Goal: Task Accomplishment & Management: Complete application form

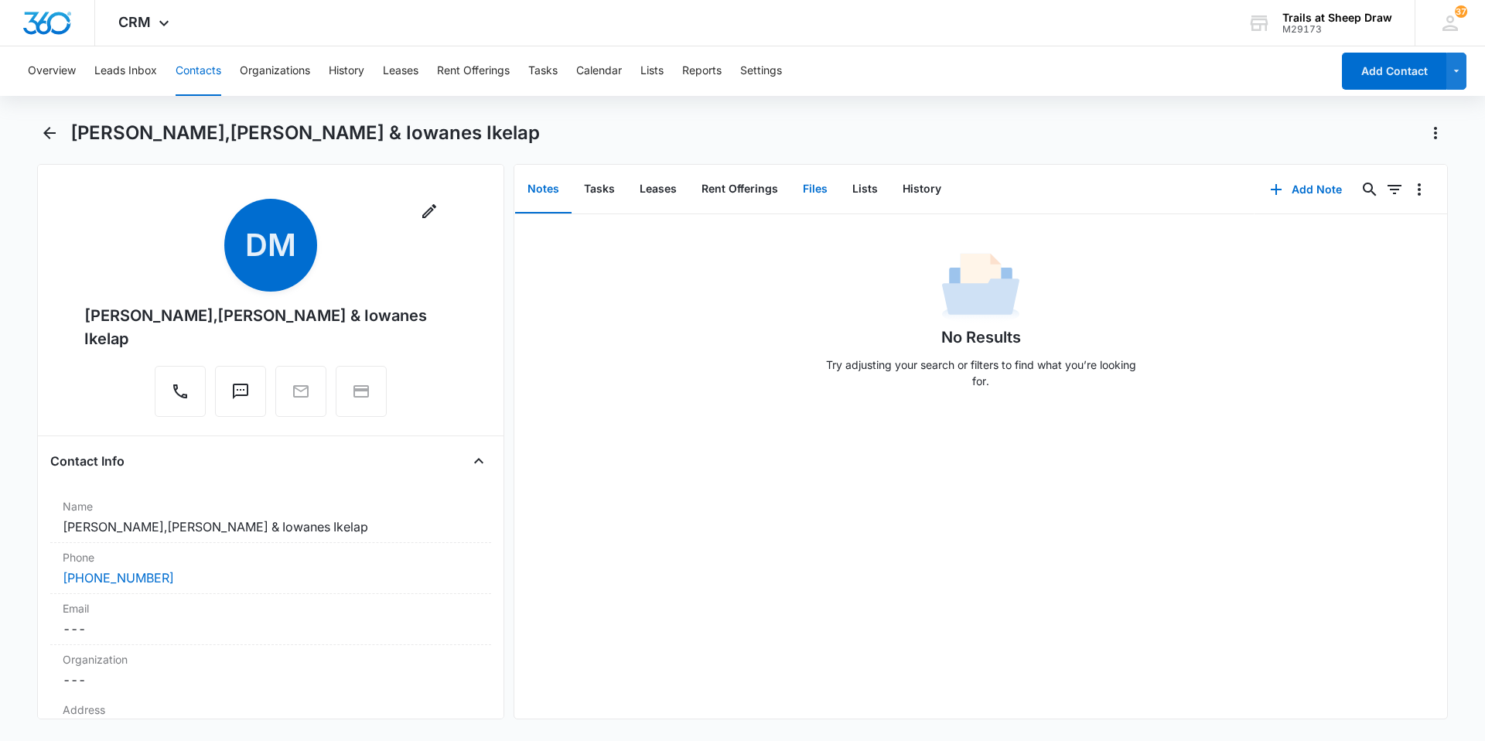
click at [810, 200] on button "Files" at bounding box center [814, 189] width 49 height 48
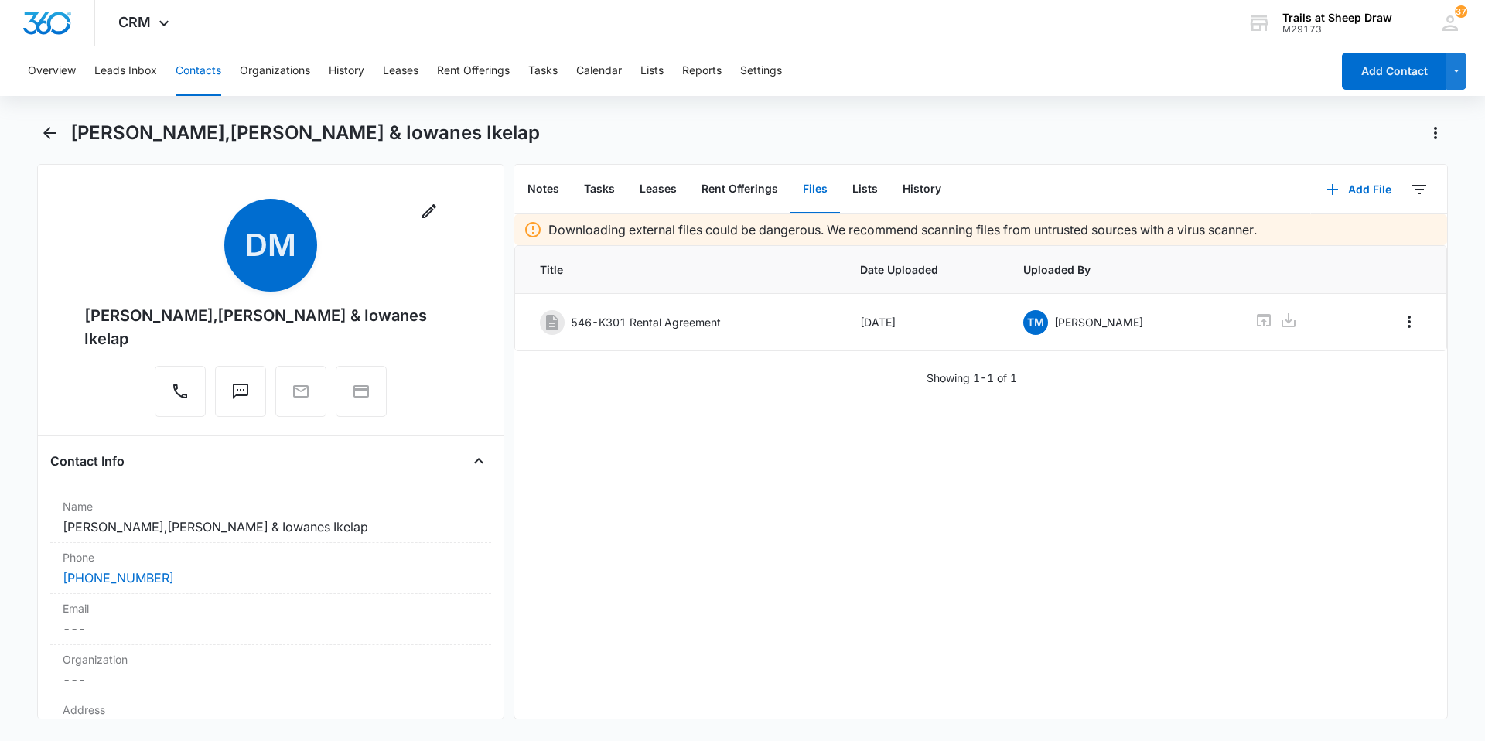
click at [790, 165] on button "Files" at bounding box center [814, 189] width 49 height 48
click at [184, 60] on button "Contacts" at bounding box center [199, 70] width 46 height 49
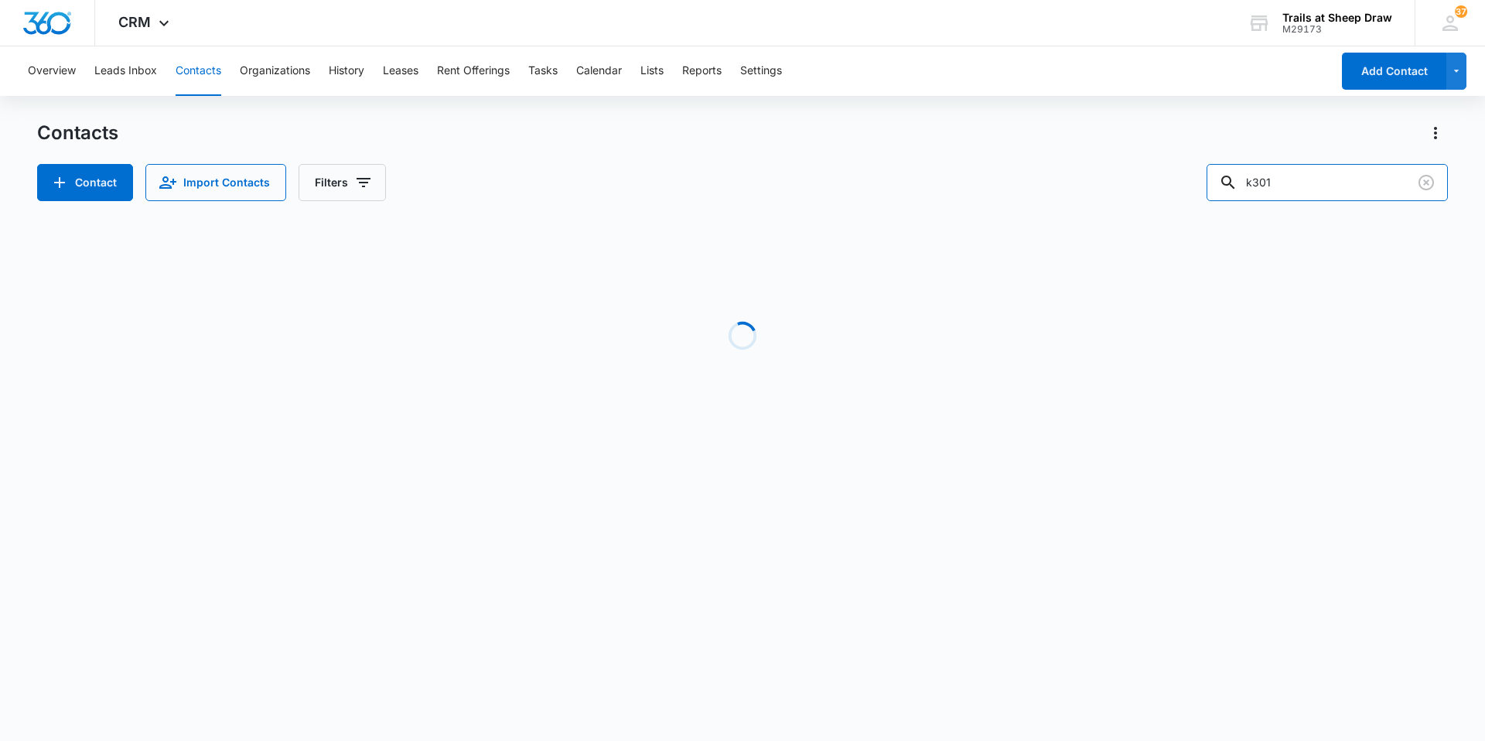
drag, startPoint x: 1339, startPoint y: 189, endPoint x: 1203, endPoint y: 166, distance: 138.1
click at [1203, 166] on div "Contact Import Contacts Filters k301" at bounding box center [742, 182] width 1410 height 37
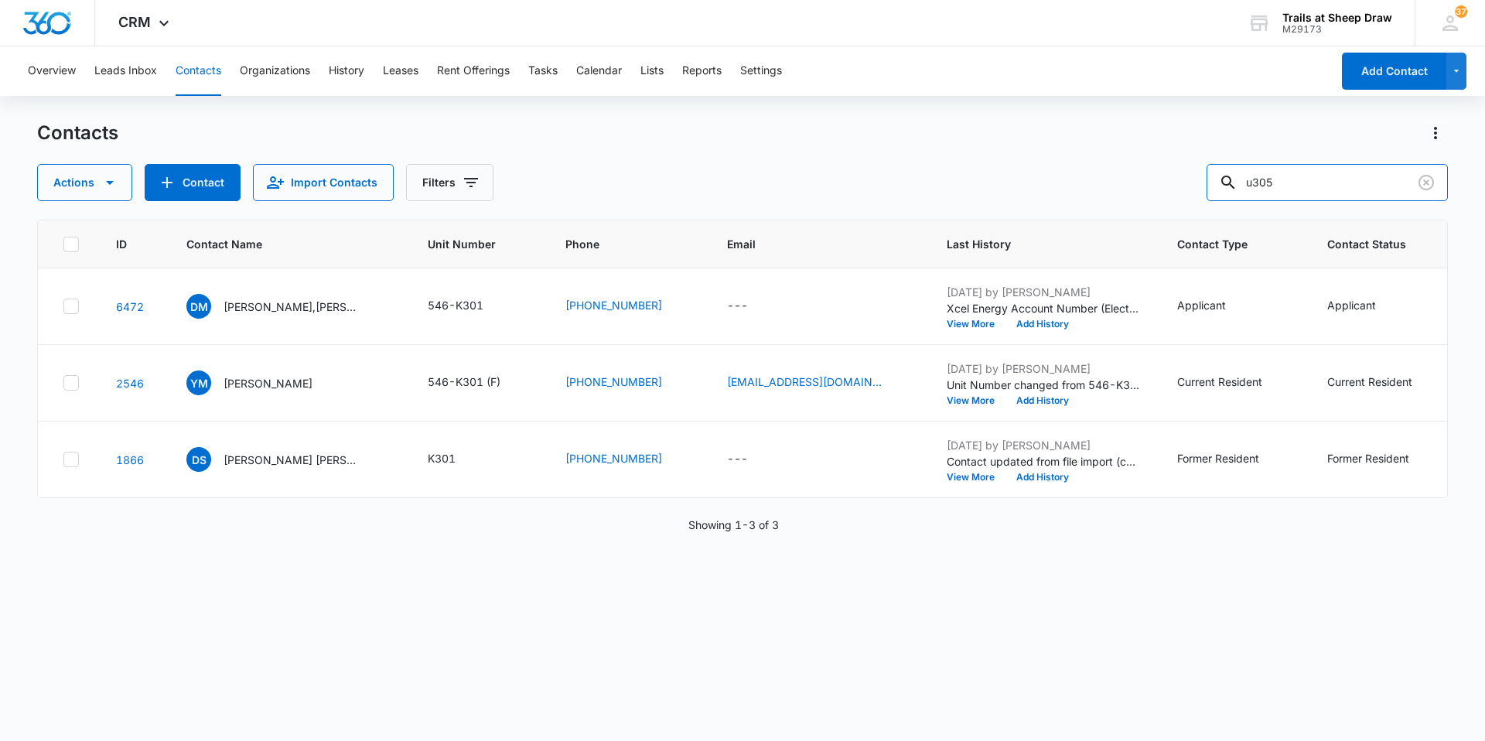
type input "u305"
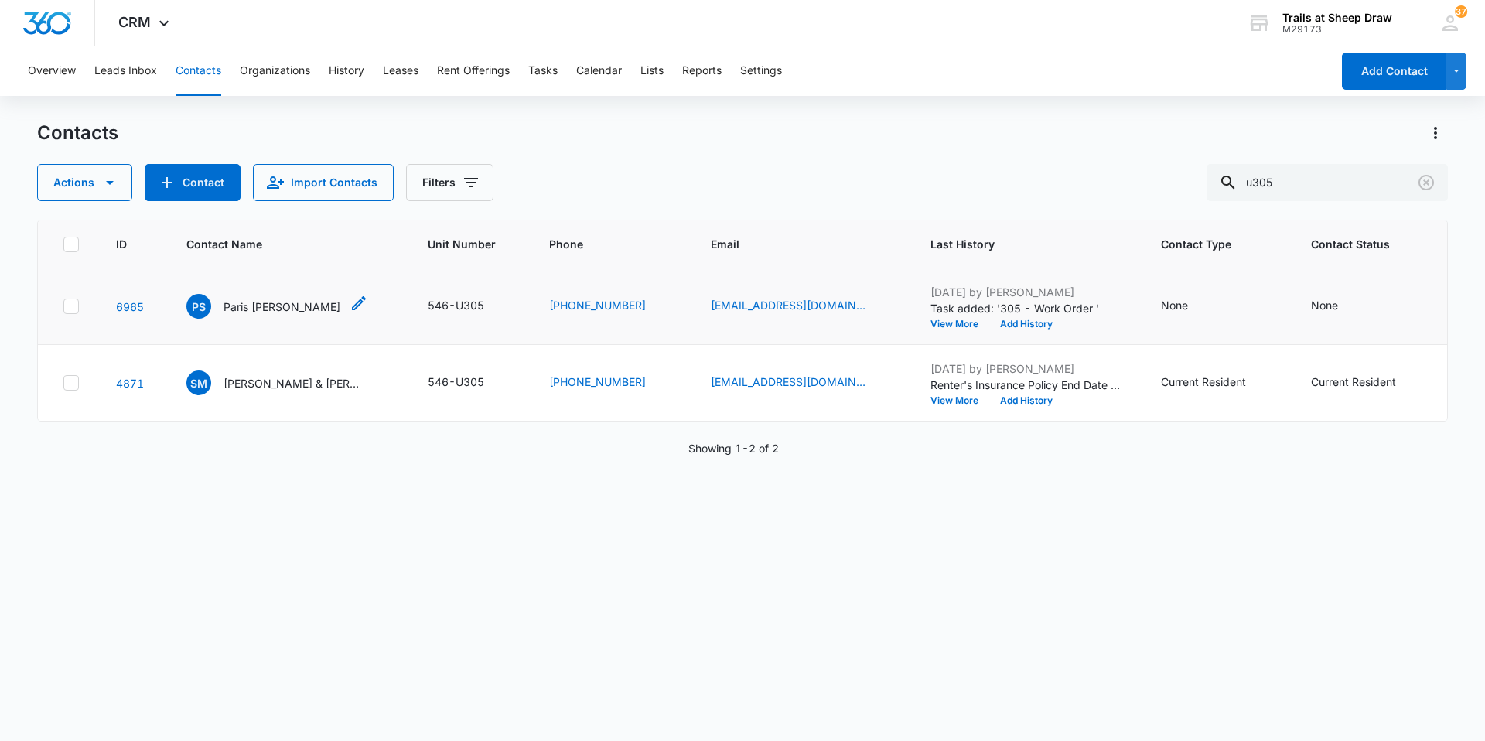
click at [295, 301] on p "Paris [PERSON_NAME]" at bounding box center [281, 306] width 117 height 16
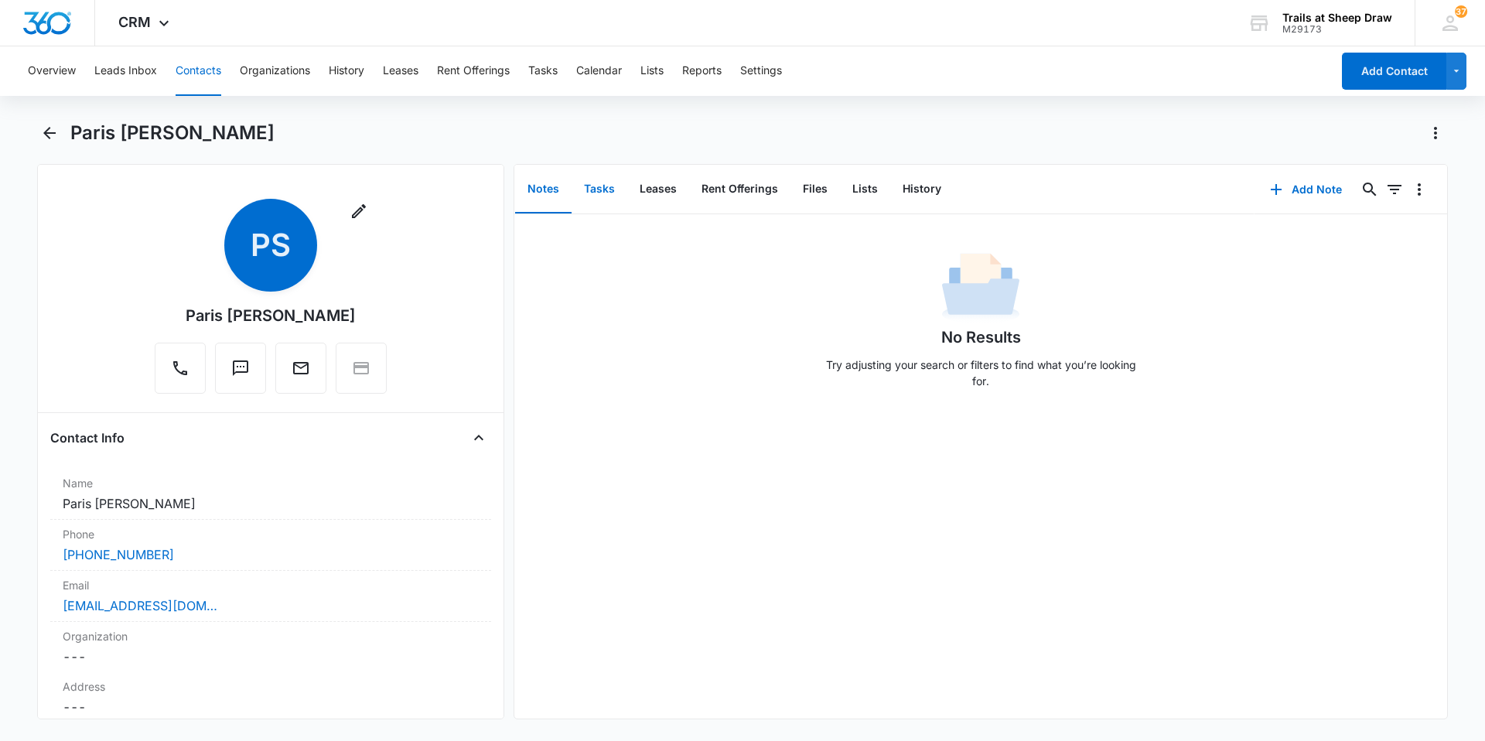
click at [602, 196] on button "Tasks" at bounding box center [599, 189] width 56 height 48
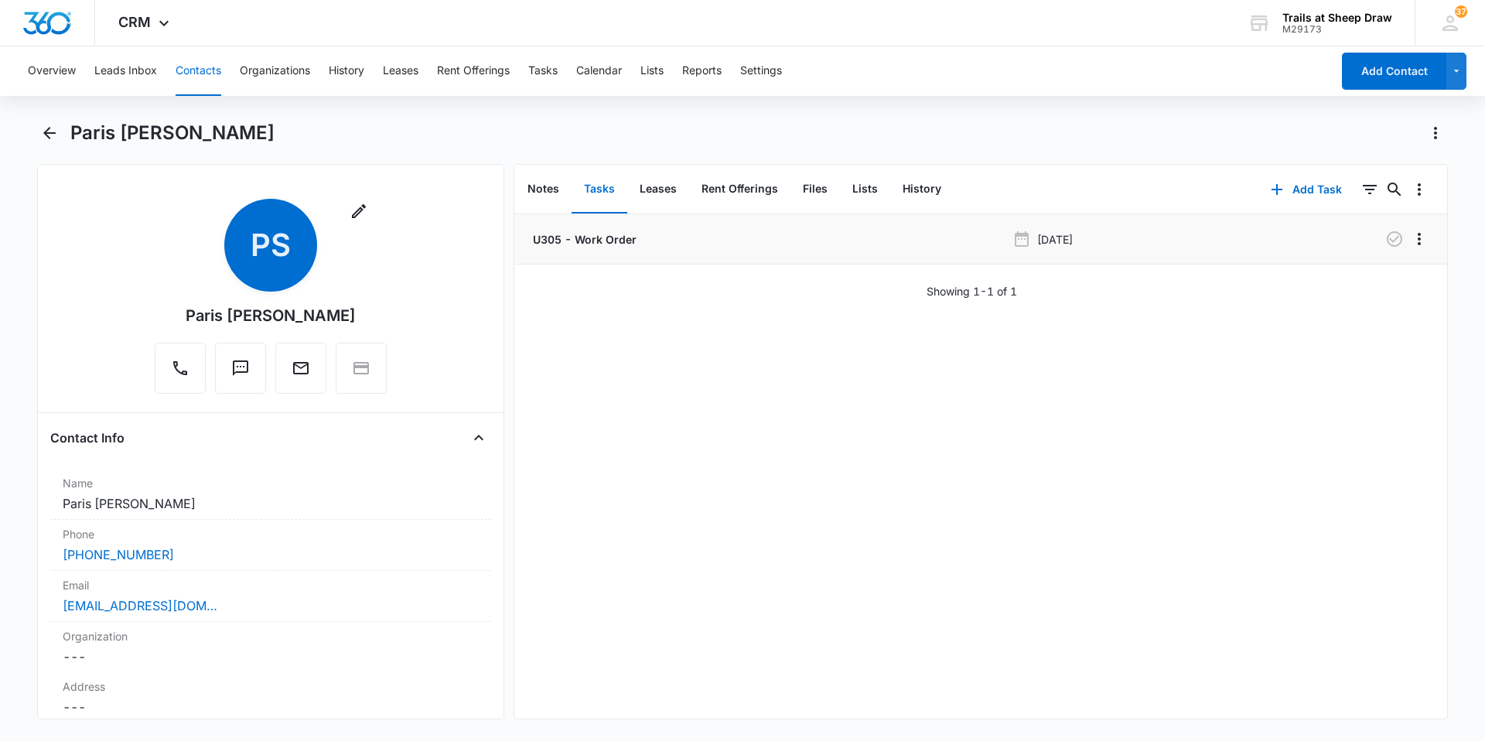
click at [588, 231] on p "U305 - Work Order" at bounding box center [583, 239] width 107 height 16
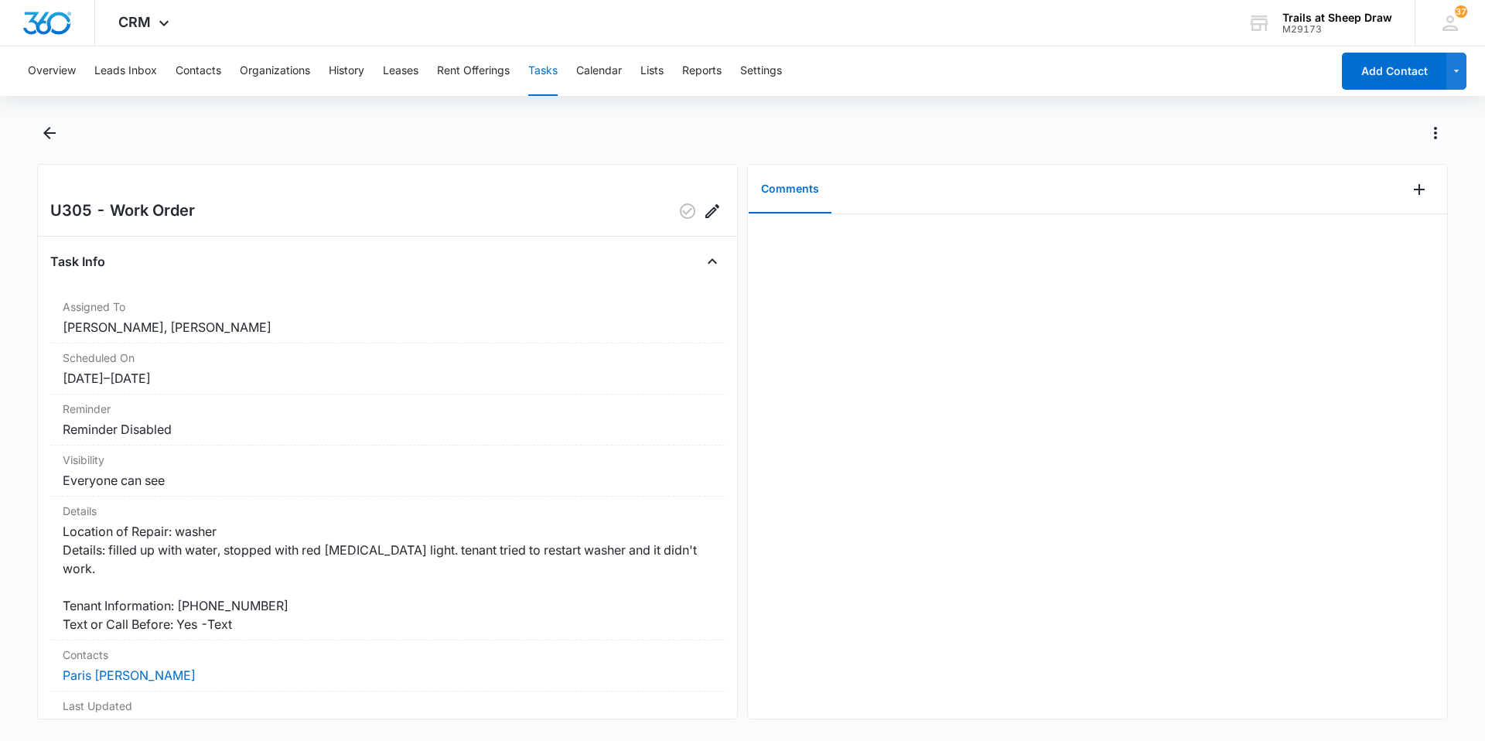
click at [544, 73] on button "Tasks" at bounding box center [542, 70] width 29 height 49
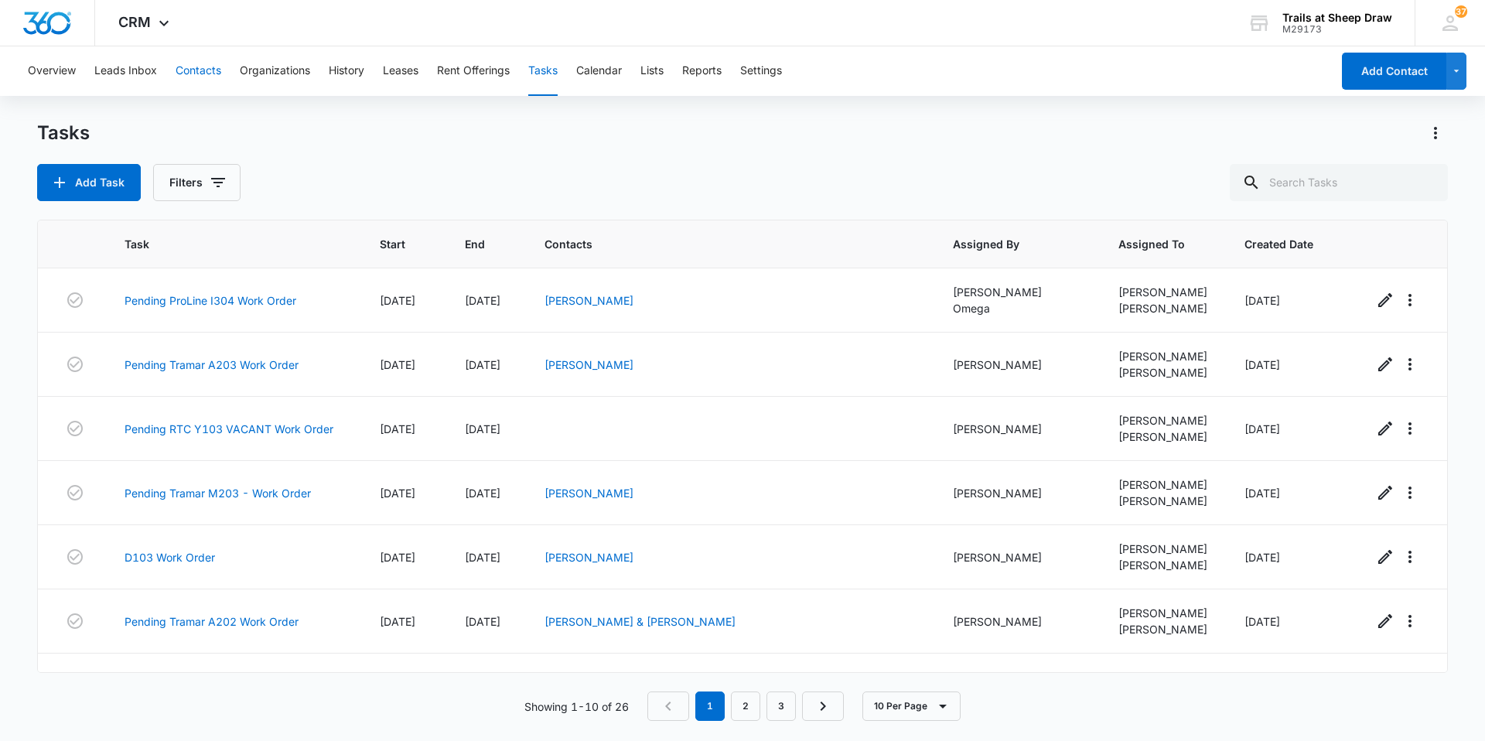
click at [212, 79] on button "Contacts" at bounding box center [199, 70] width 46 height 49
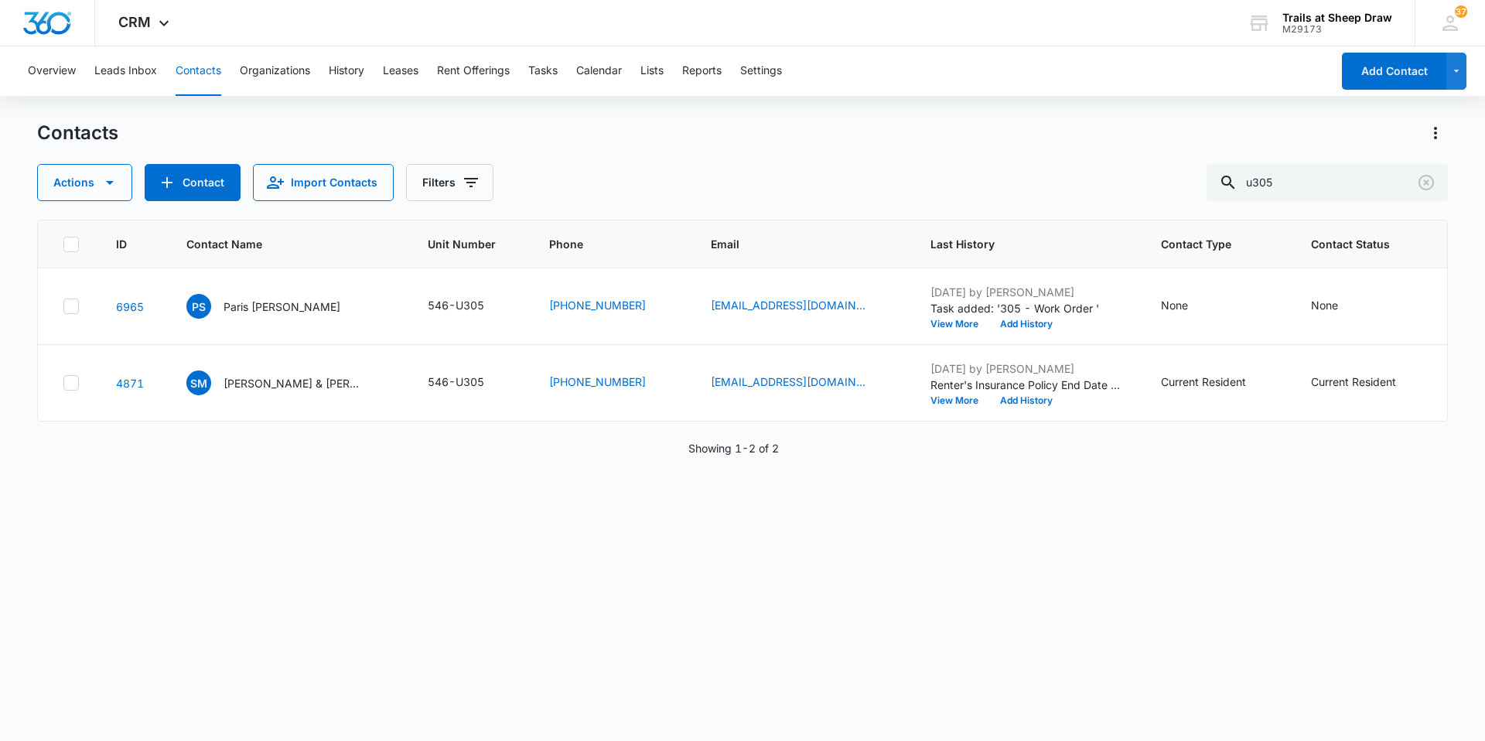
click at [442, 657] on div "ID Contact Name Unit Number Phone Email Last History Contact Type Contact Statu…" at bounding box center [742, 470] width 1410 height 501
drag, startPoint x: 1328, startPoint y: 181, endPoint x: 1004, endPoint y: 230, distance: 327.8
click at [1020, 230] on div "Contacts Actions Contact Import Contacts Filters u305 ID Contact Name Unit Numb…" at bounding box center [742, 430] width 1410 height 619
type input "p105"
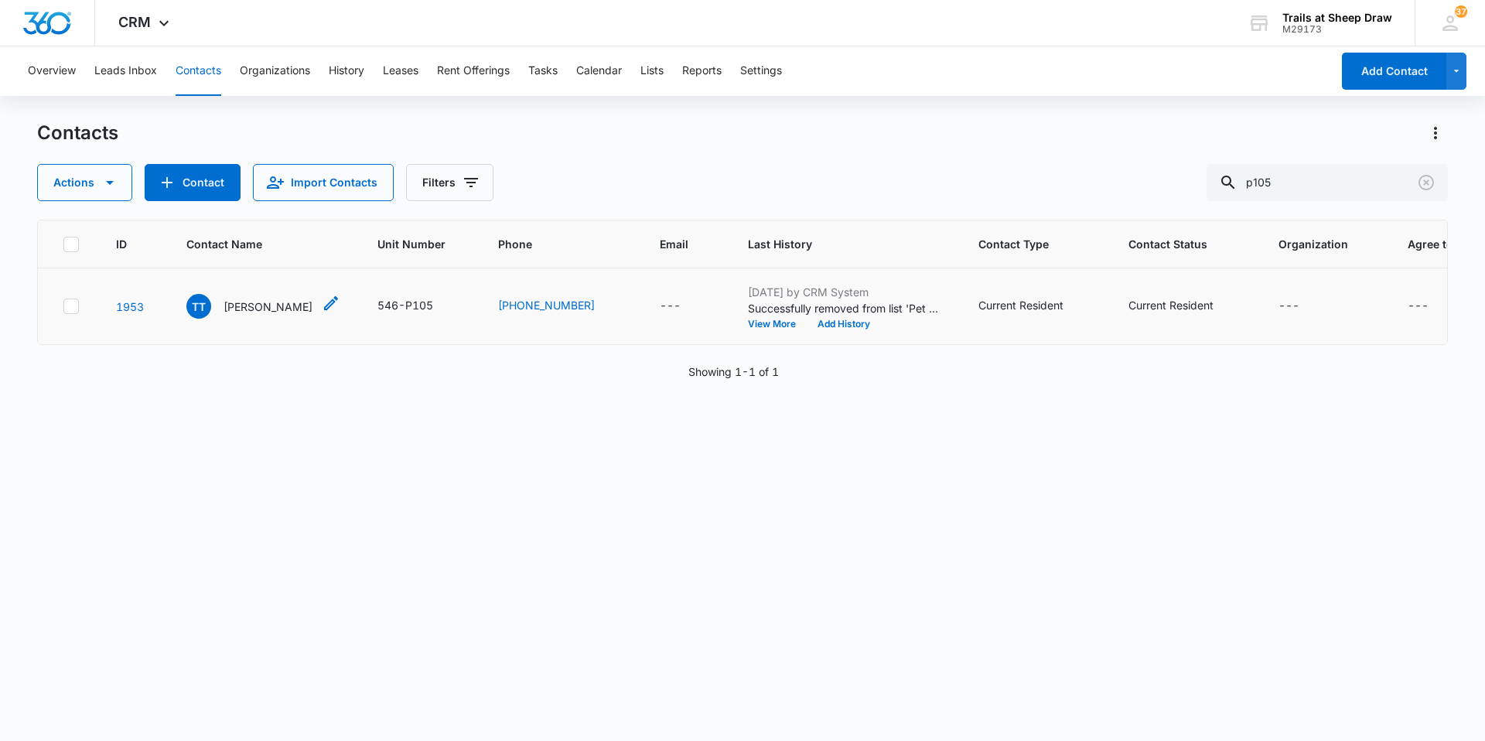
click at [234, 309] on p "[PERSON_NAME]" at bounding box center [267, 306] width 89 height 16
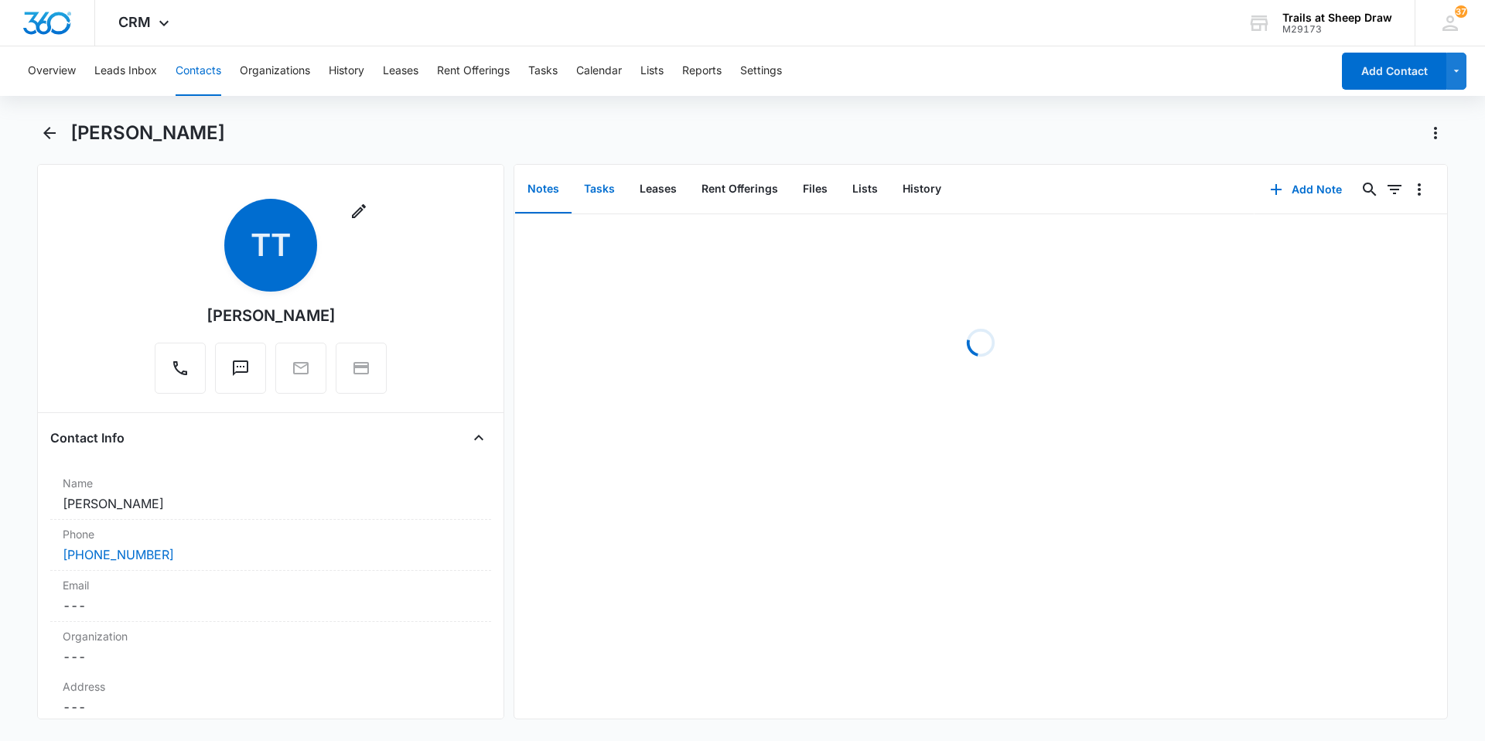
click at [613, 196] on button "Tasks" at bounding box center [599, 189] width 56 height 48
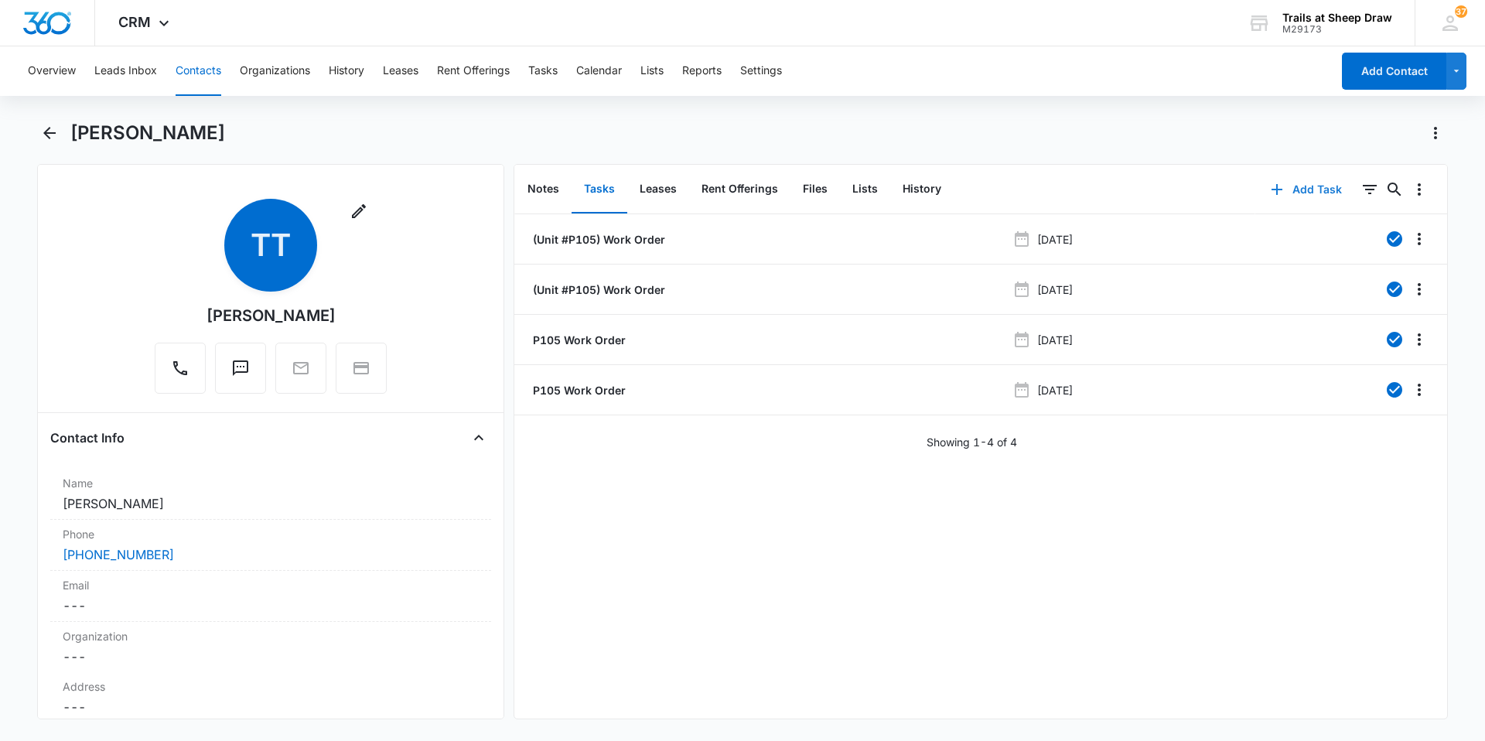
click at [1301, 187] on button "Add Task" at bounding box center [1306, 189] width 102 height 37
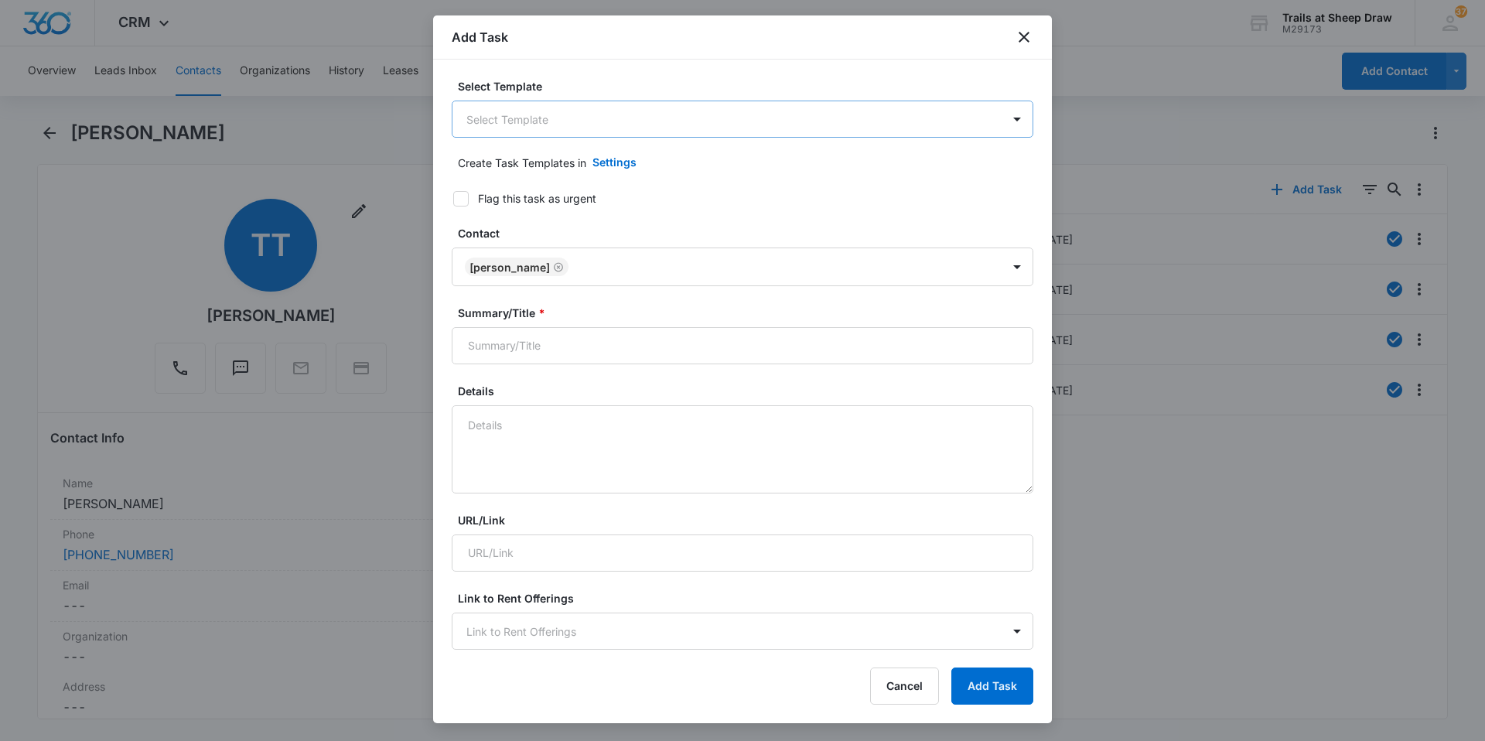
click at [605, 122] on body "CRM Apps Reputation Websites Forms CRM Email Social Content Ads Intelligence Fi…" at bounding box center [742, 370] width 1485 height 741
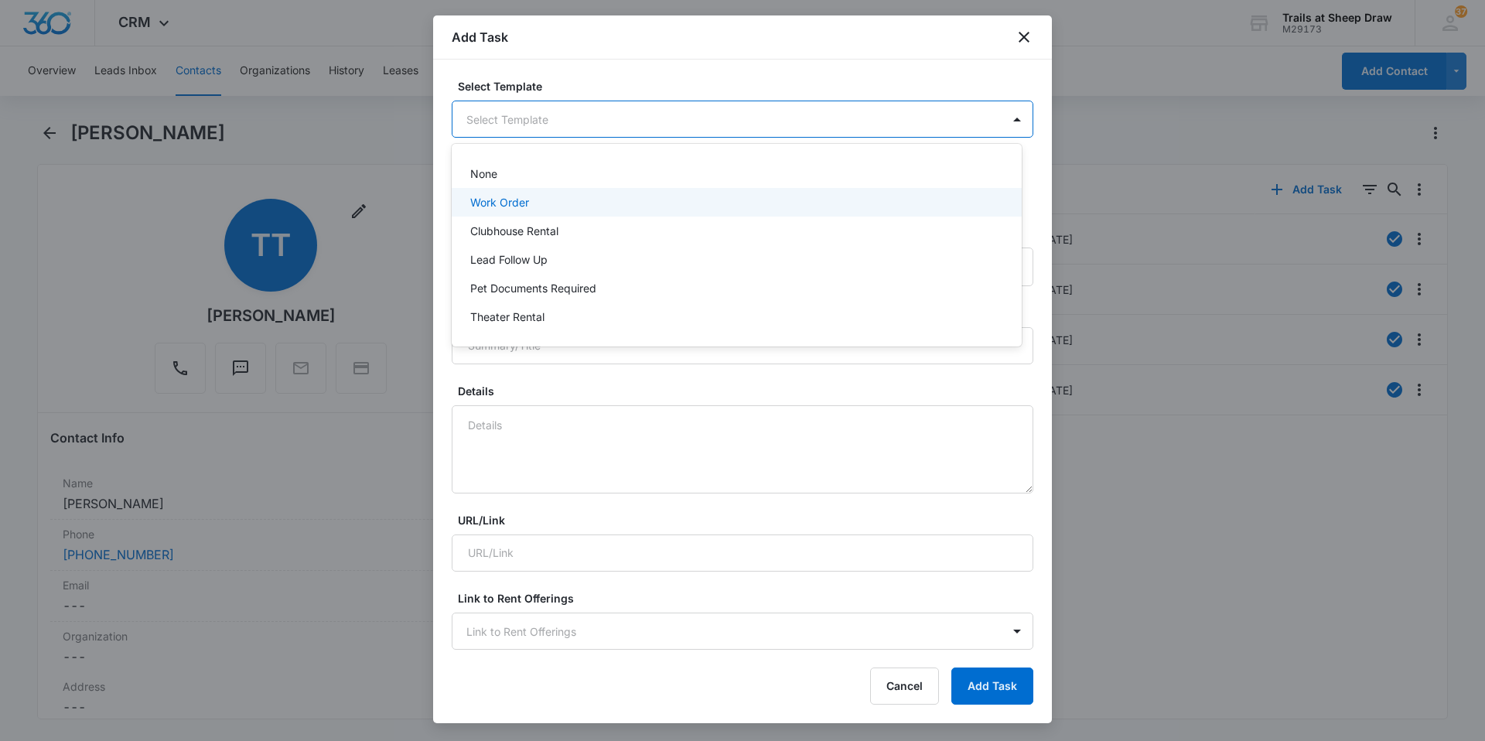
click at [544, 213] on div "Work Order" at bounding box center [737, 202] width 570 height 29
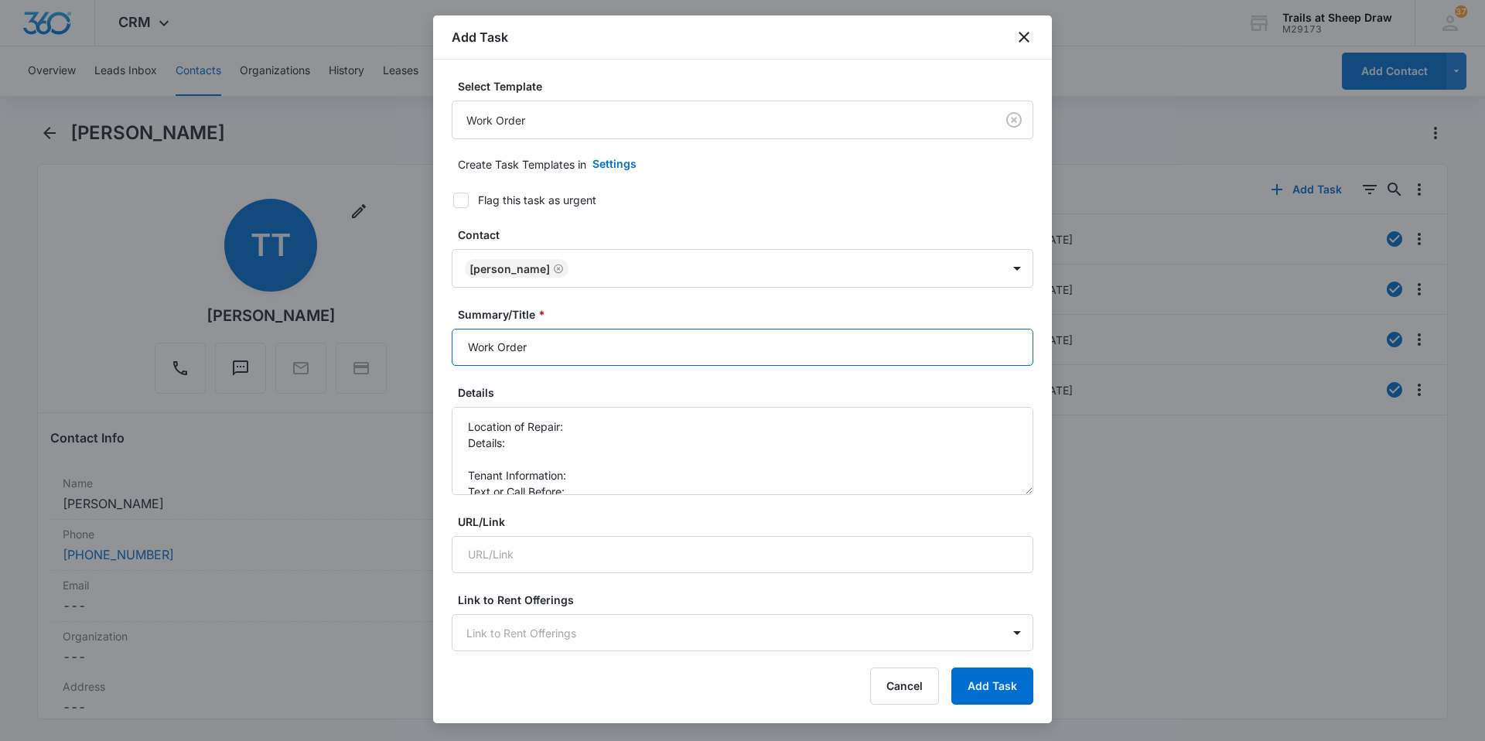
click at [461, 350] on input "Work Order" at bounding box center [742, 347] width 581 height 37
type input "P105 Work Order"
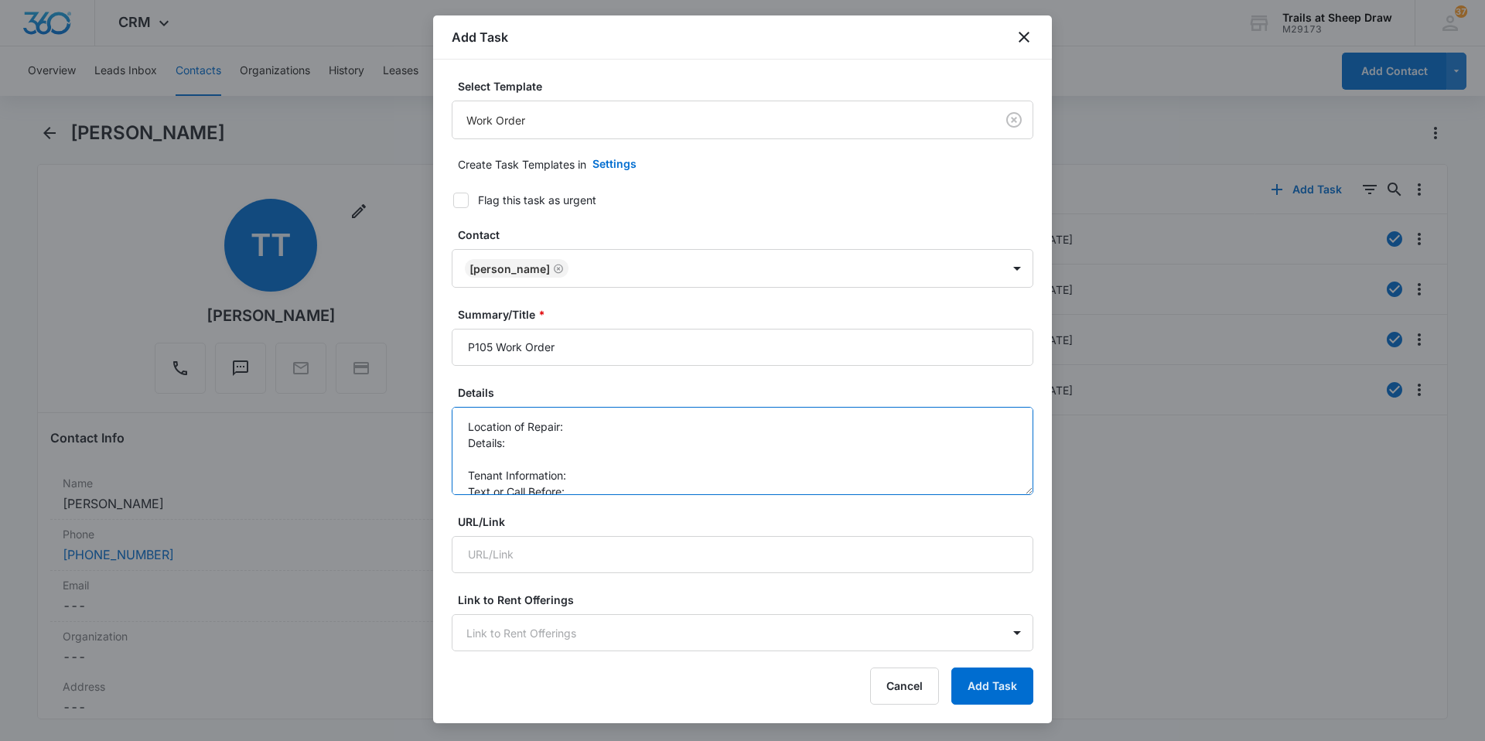
click at [611, 442] on textarea "Location of Repair: Details: Tenant Information: Text or Call Before:" at bounding box center [742, 451] width 581 height 88
click at [616, 422] on textarea "Location of Repair: Details: Tenant Information: Text or Call Before:" at bounding box center [742, 451] width 581 height 88
click at [489, 462] on textarea "Location of Repair: Bathroom Details: Tenant Information: Text or Call Before:" at bounding box center [742, 451] width 581 height 88
click at [612, 455] on textarea "Location of Repair: Bathroom Details: *Leak under bathroom sink when using Tena…" at bounding box center [742, 451] width 581 height 88
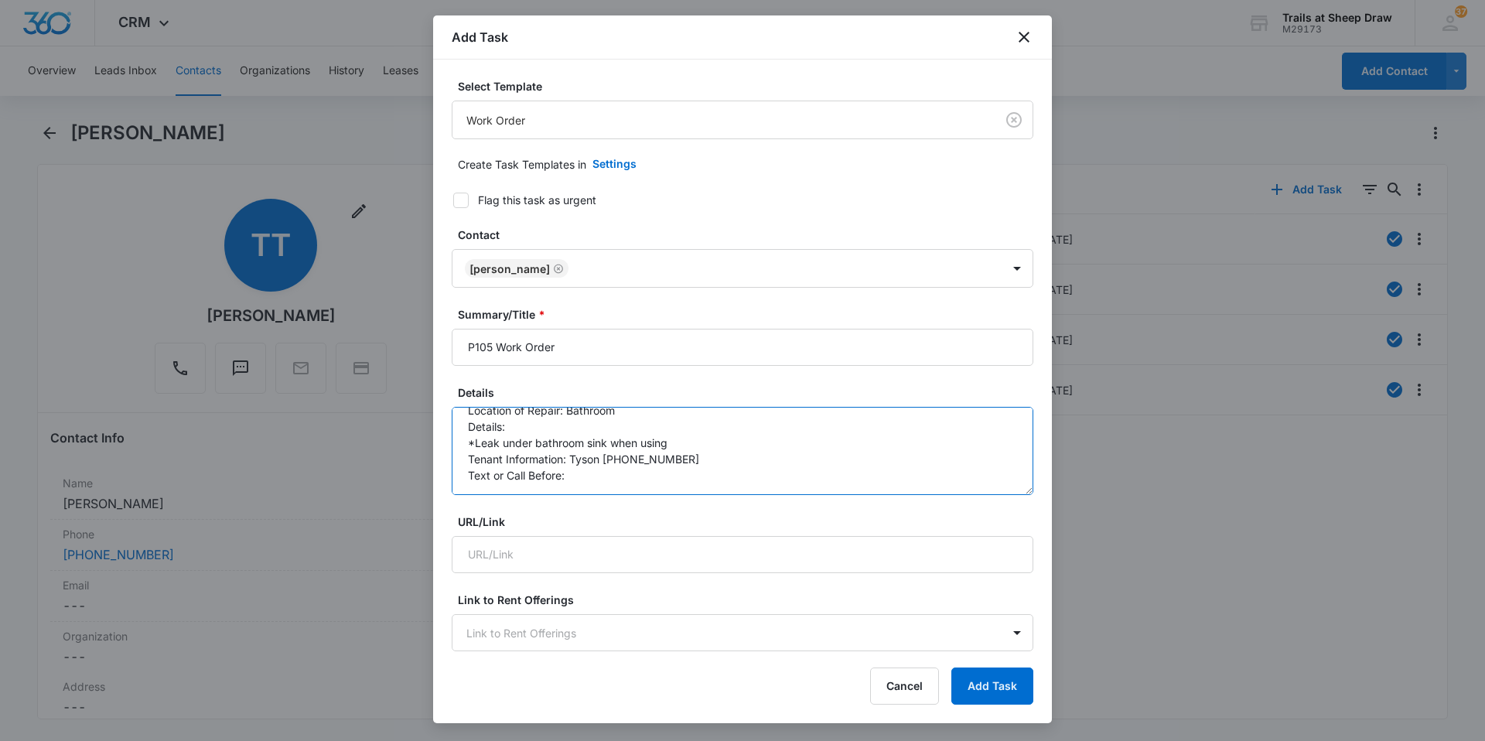
click at [609, 476] on textarea "Location of Repair: Bathroom Details: *Leak under bathroom sink when using Tena…" at bounding box center [742, 451] width 581 height 88
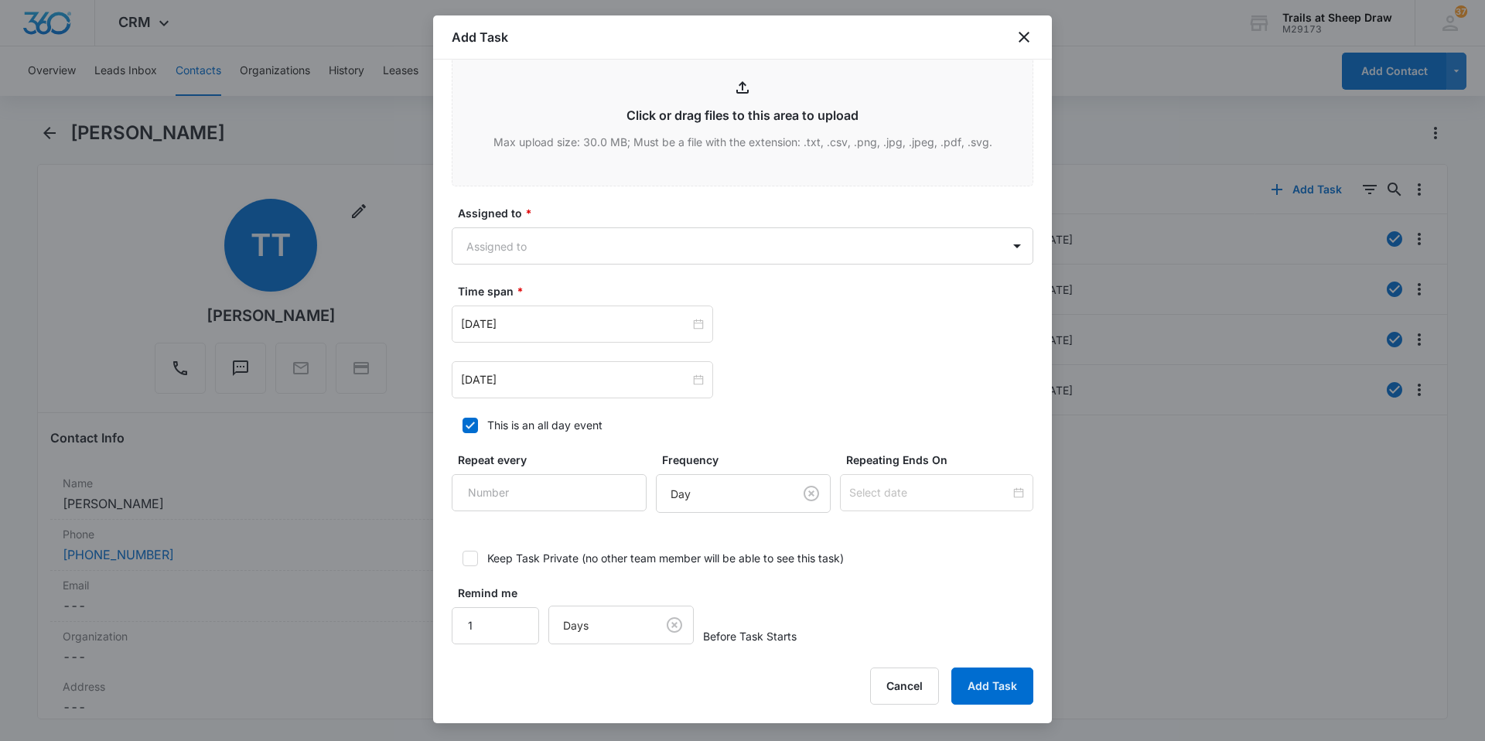
scroll to position [799, 0]
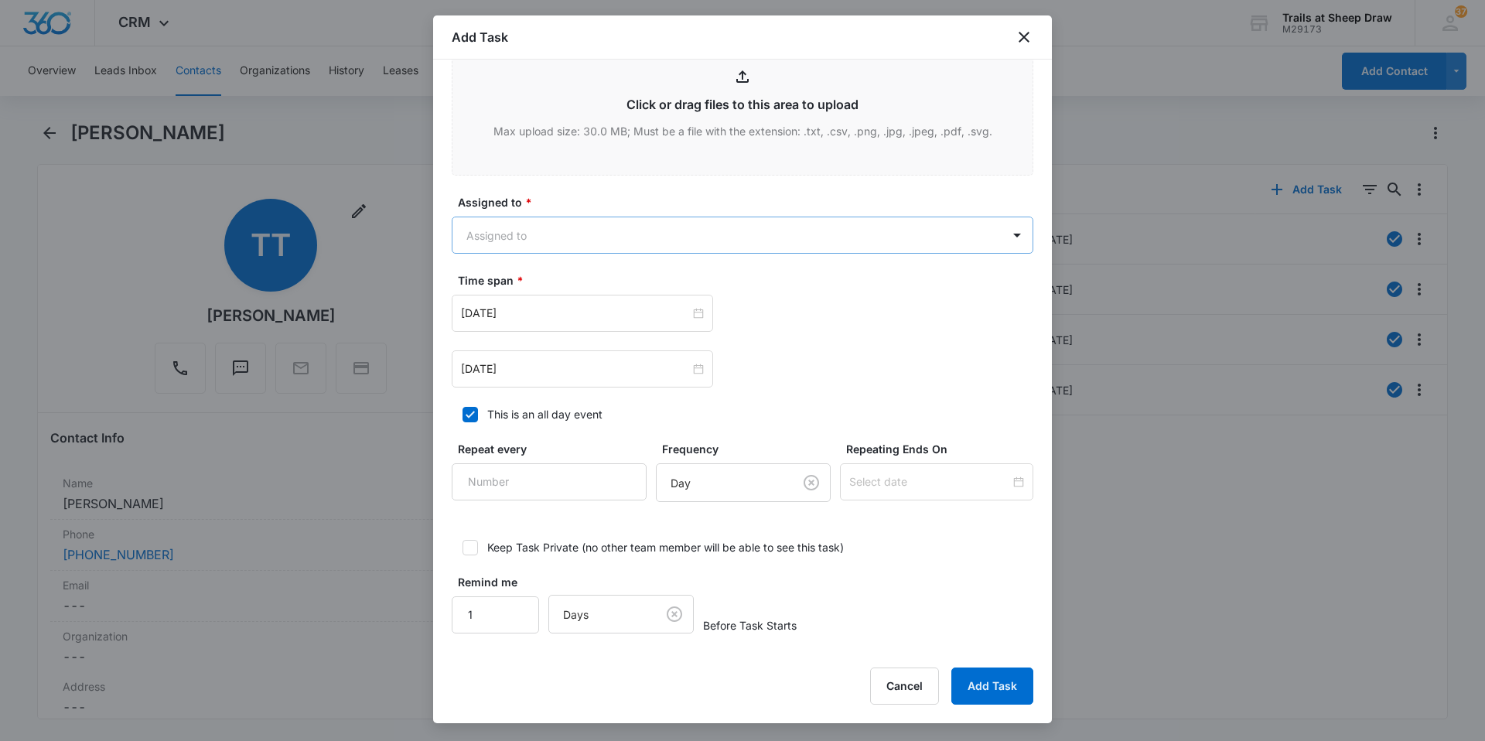
type textarea "Location of Repair: Bathroom Details: *Leak under bathroom sink when using Tena…"
click at [496, 243] on body "CRM Apps Reputation Websites Forms CRM Email Social Content Ads Intelligence Fi…" at bounding box center [742, 370] width 1485 height 741
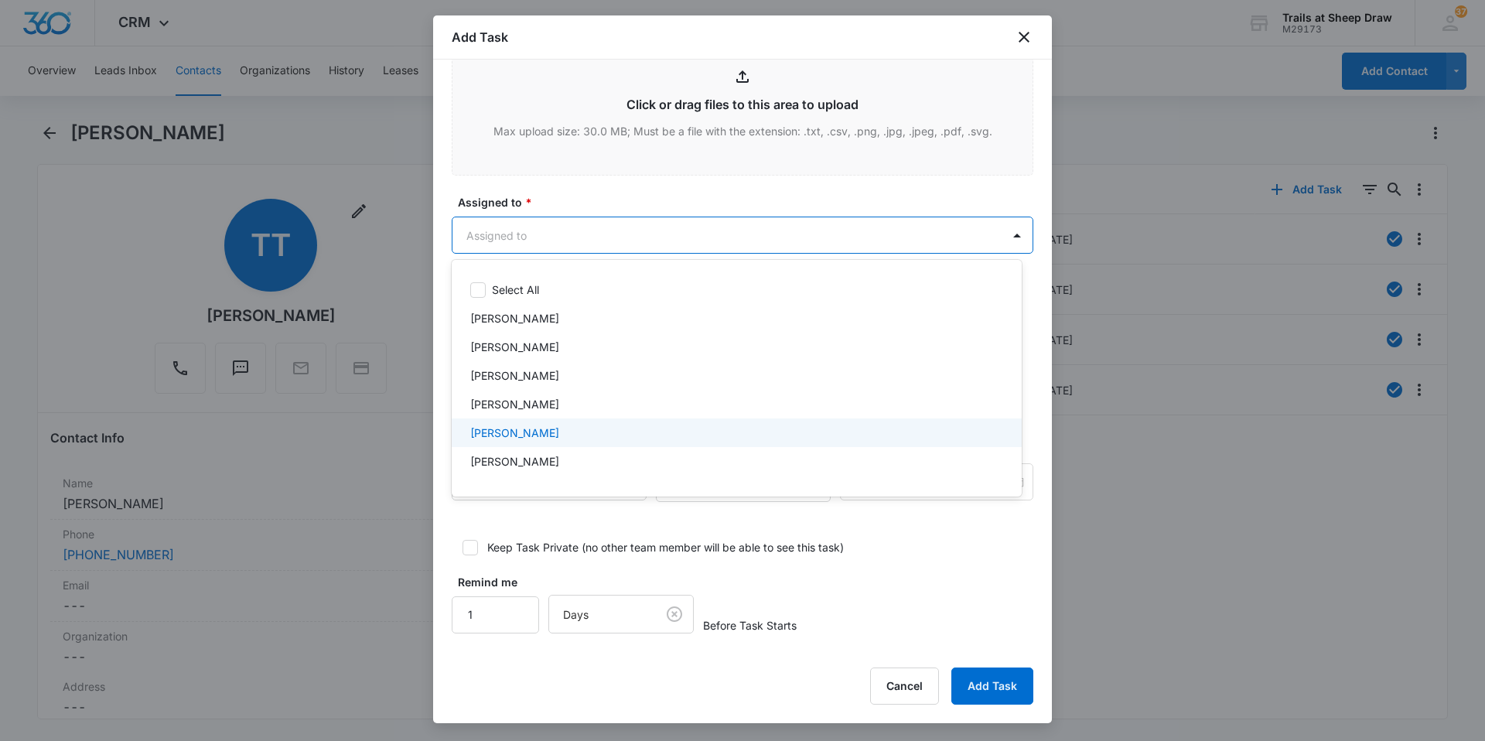
click at [528, 435] on p "[PERSON_NAME]" at bounding box center [514, 433] width 89 height 16
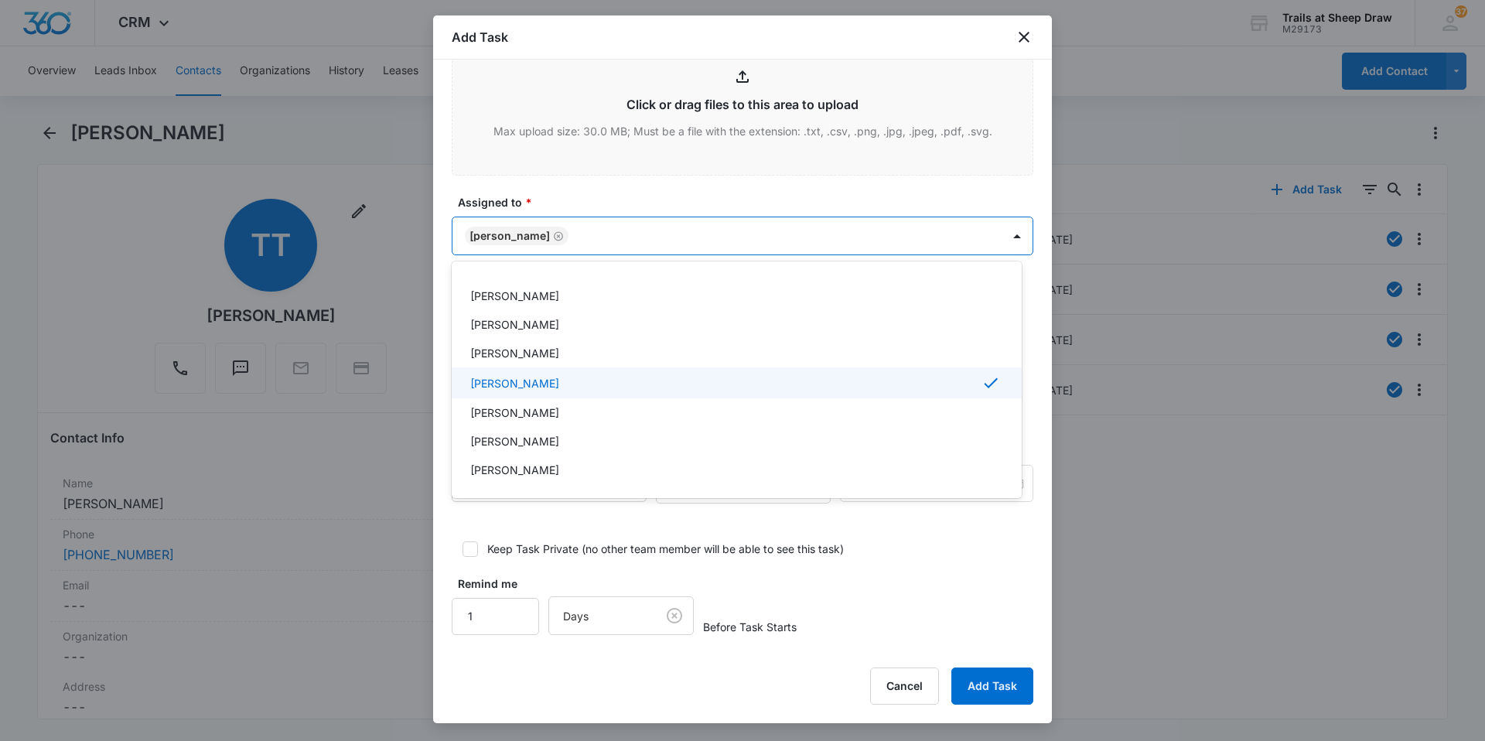
scroll to position [77, 0]
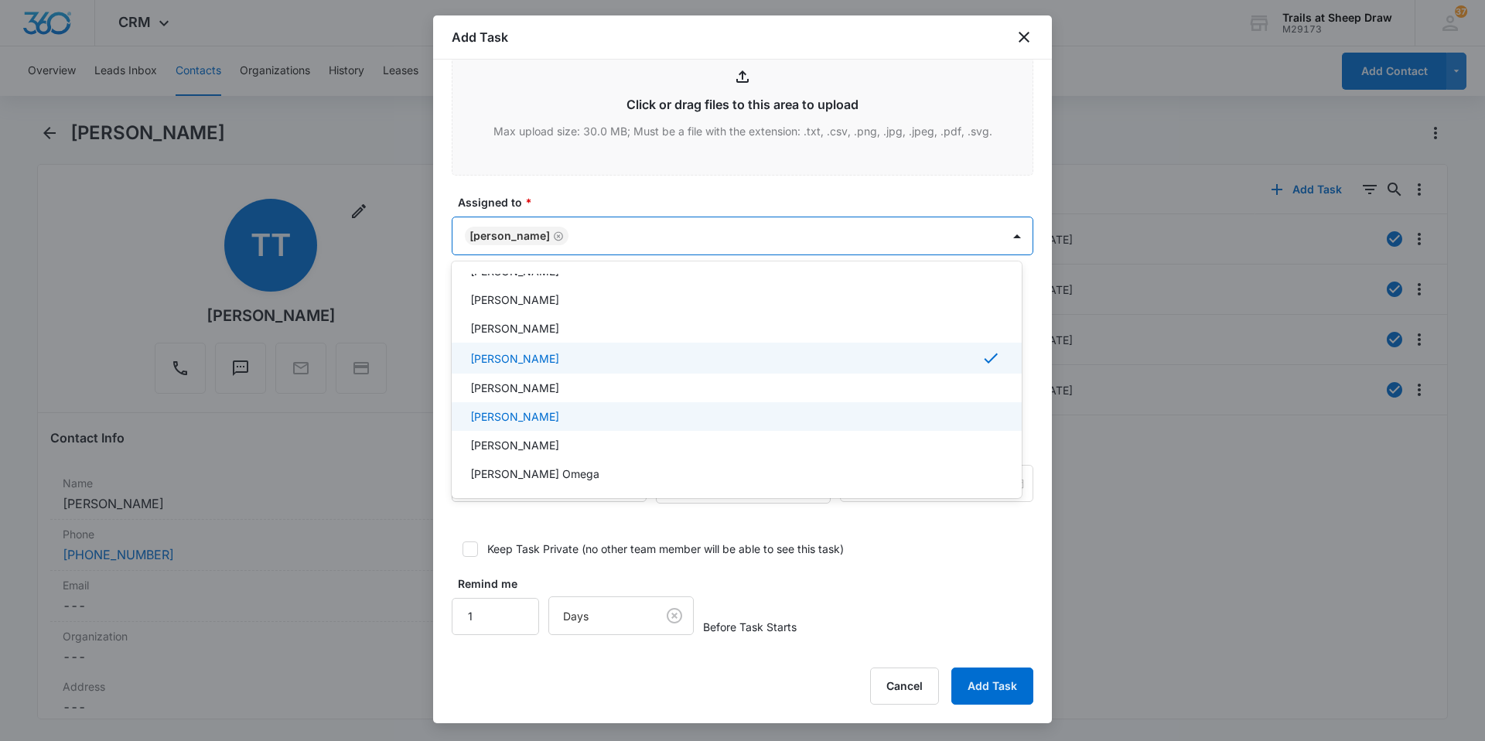
click at [537, 425] on div "[PERSON_NAME]" at bounding box center [737, 416] width 570 height 29
click at [812, 233] on div at bounding box center [742, 370] width 1485 height 741
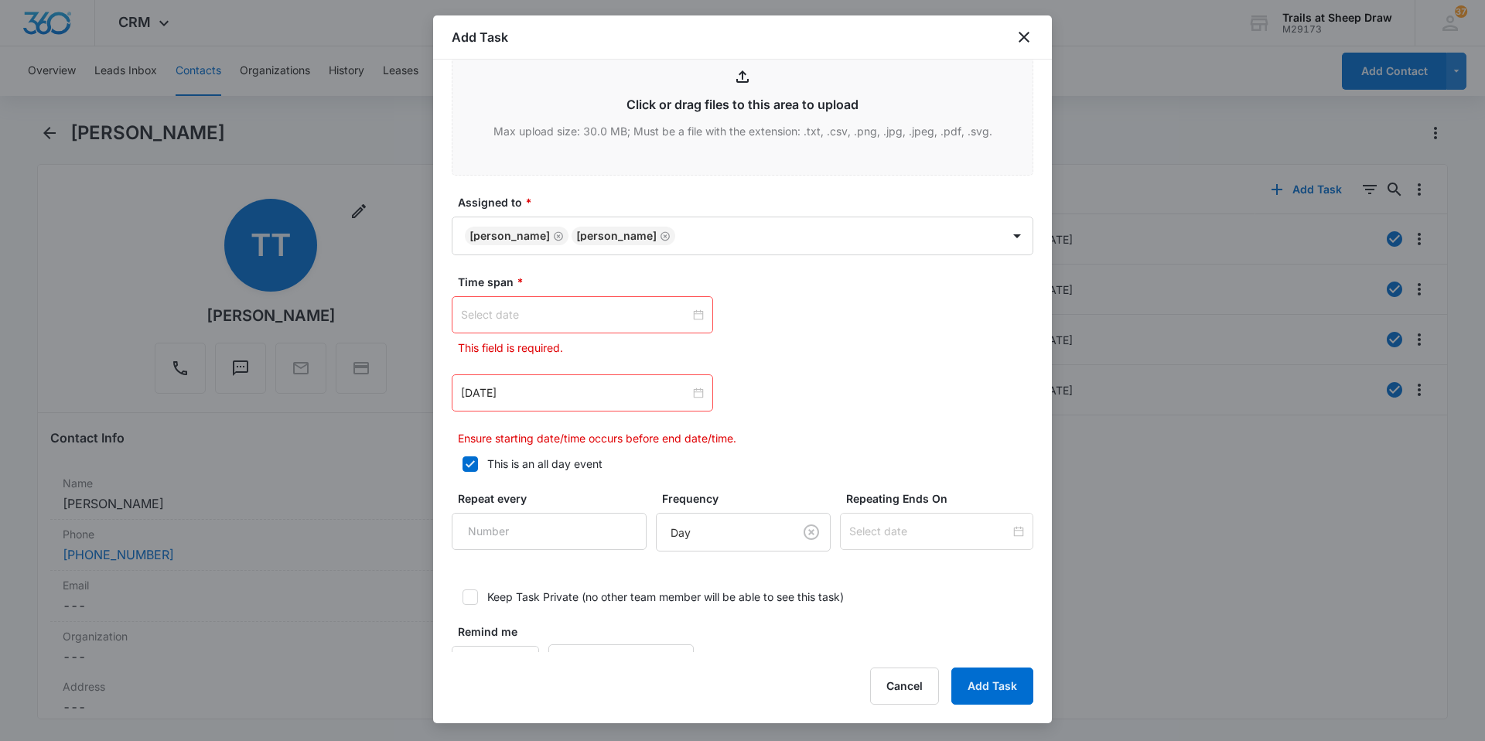
click at [687, 317] on div at bounding box center [582, 314] width 243 height 17
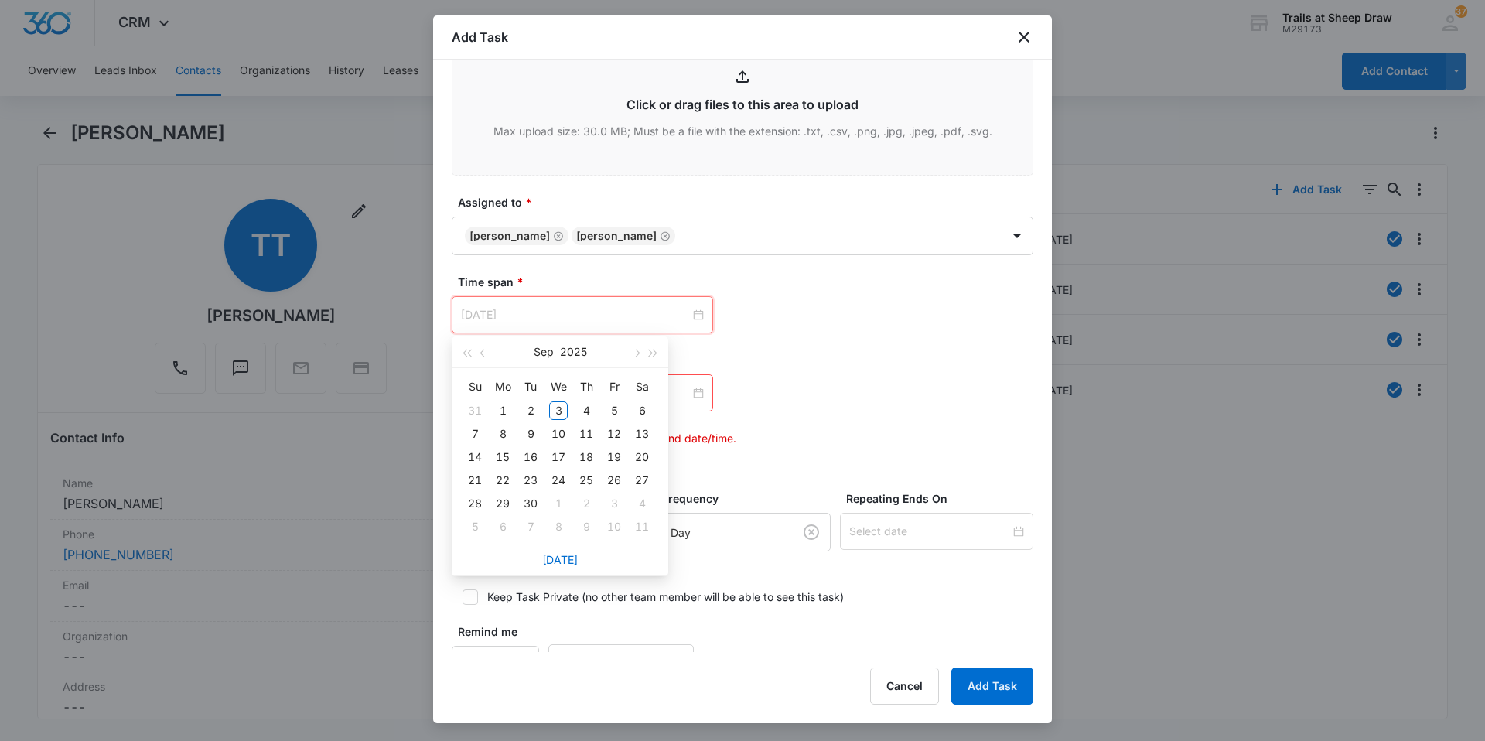
type input "[DATE]"
click at [558, 409] on div "3" at bounding box center [558, 410] width 19 height 19
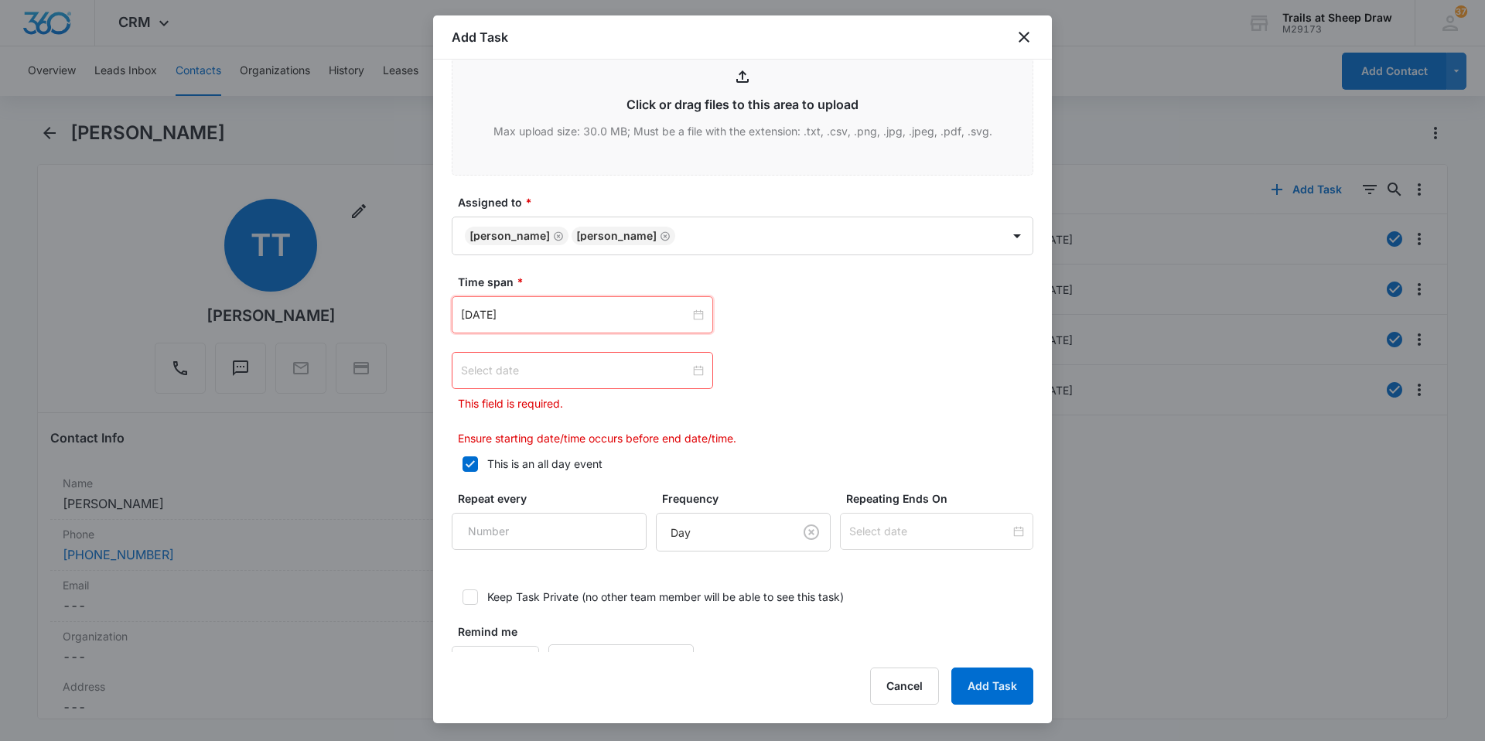
click at [691, 371] on div at bounding box center [582, 370] width 243 height 17
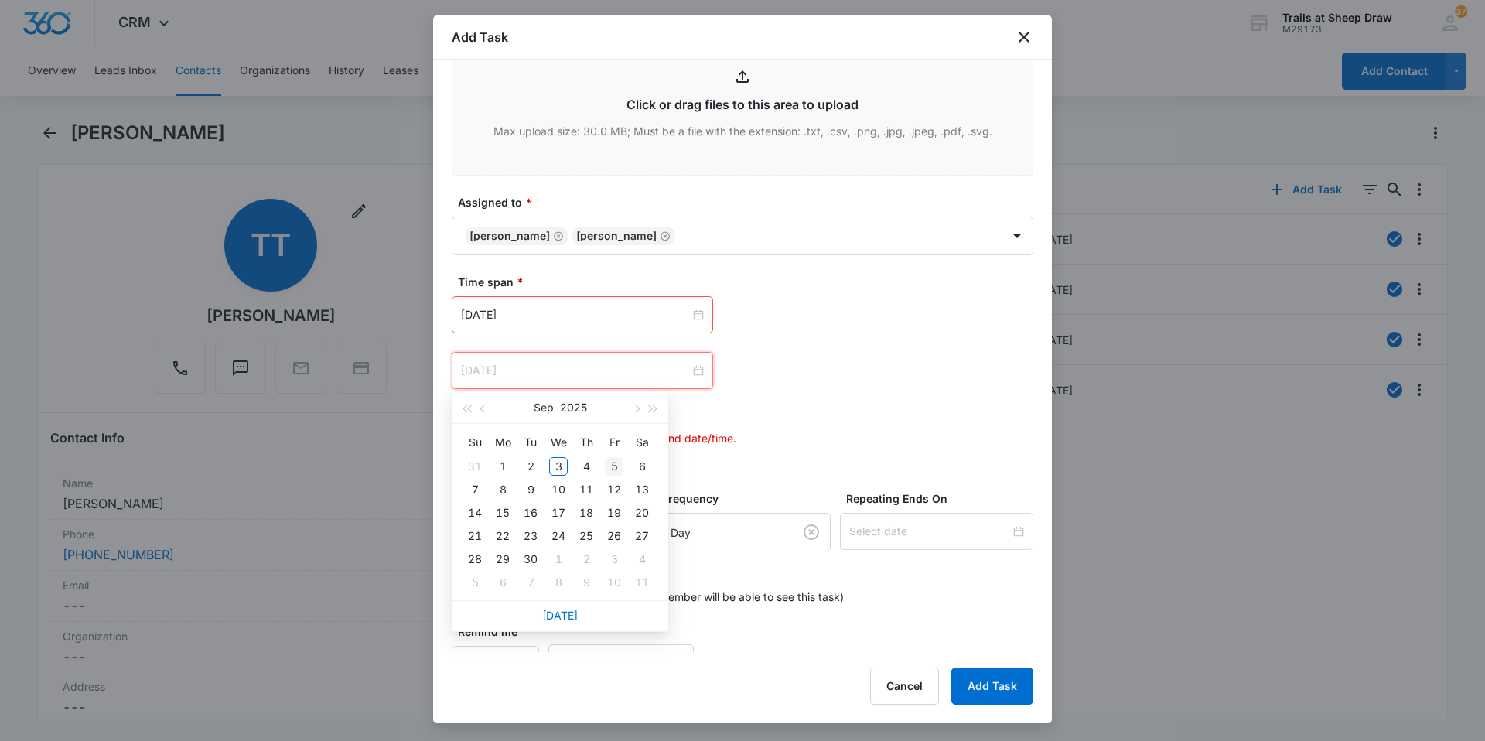
type input "[DATE]"
click at [611, 466] on div "5" at bounding box center [614, 466] width 19 height 19
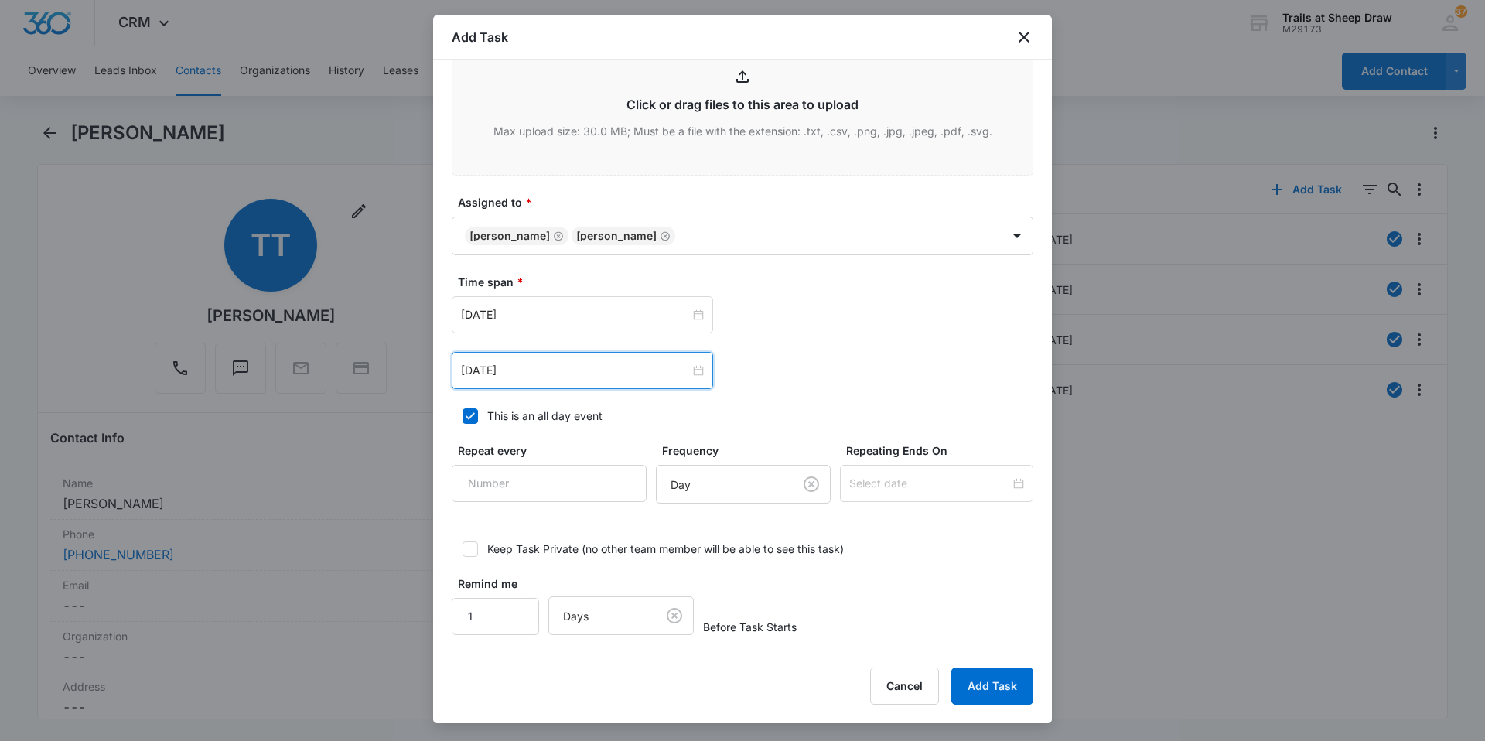
scroll to position [800, 0]
click at [1011, 687] on button "Add Task" at bounding box center [992, 685] width 82 height 37
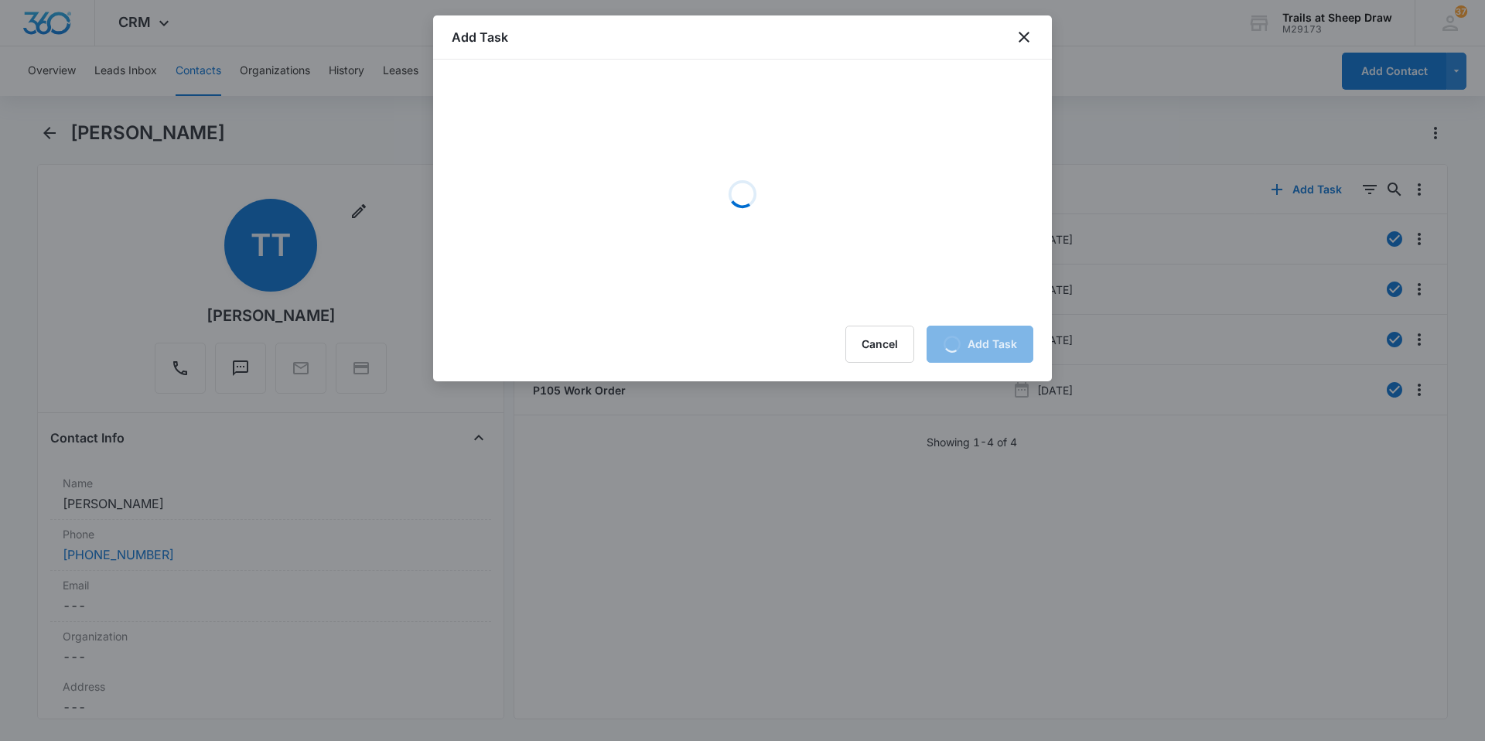
scroll to position [0, 0]
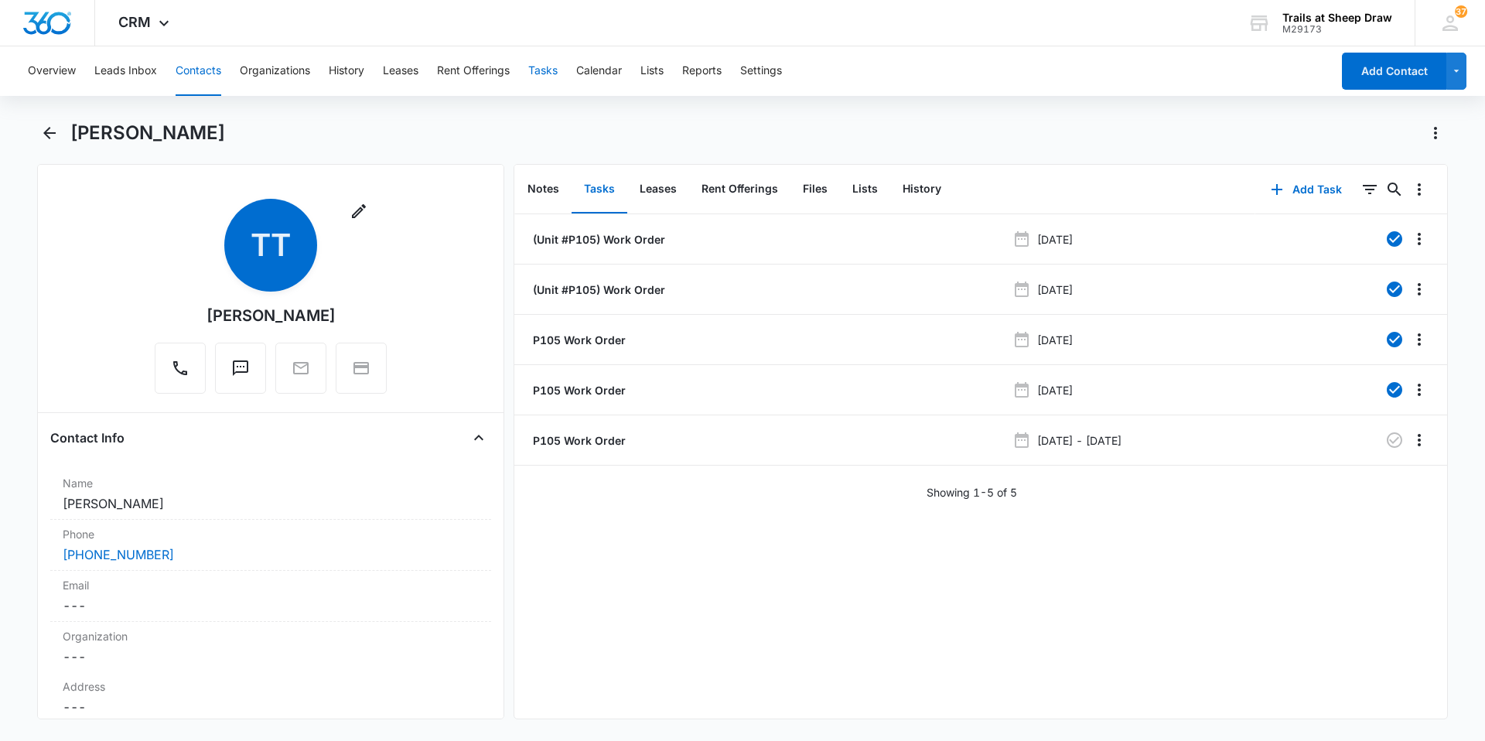
click at [547, 76] on button "Tasks" at bounding box center [542, 70] width 29 height 49
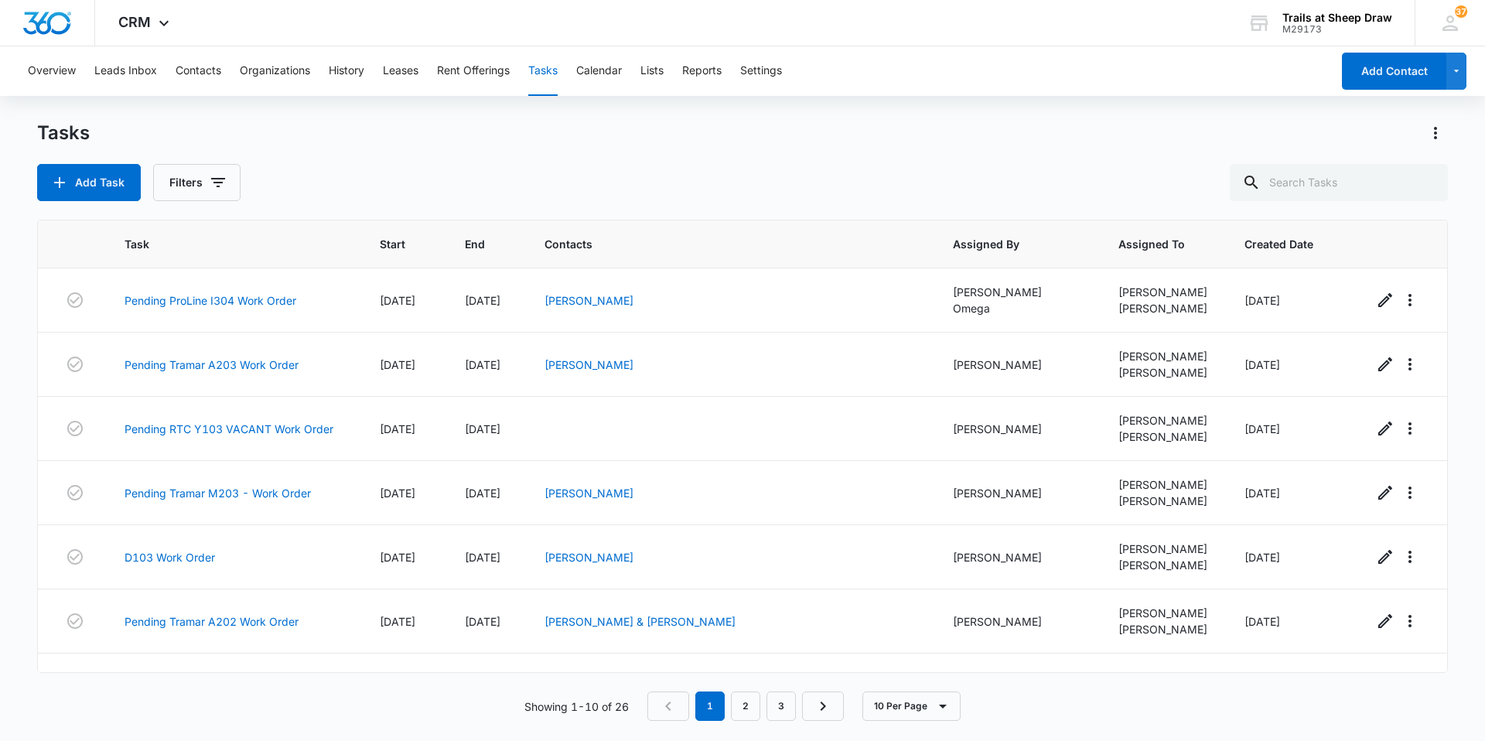
click at [1035, 130] on div "Tasks" at bounding box center [742, 133] width 1410 height 25
click at [770, 704] on link "3" at bounding box center [780, 705] width 29 height 29
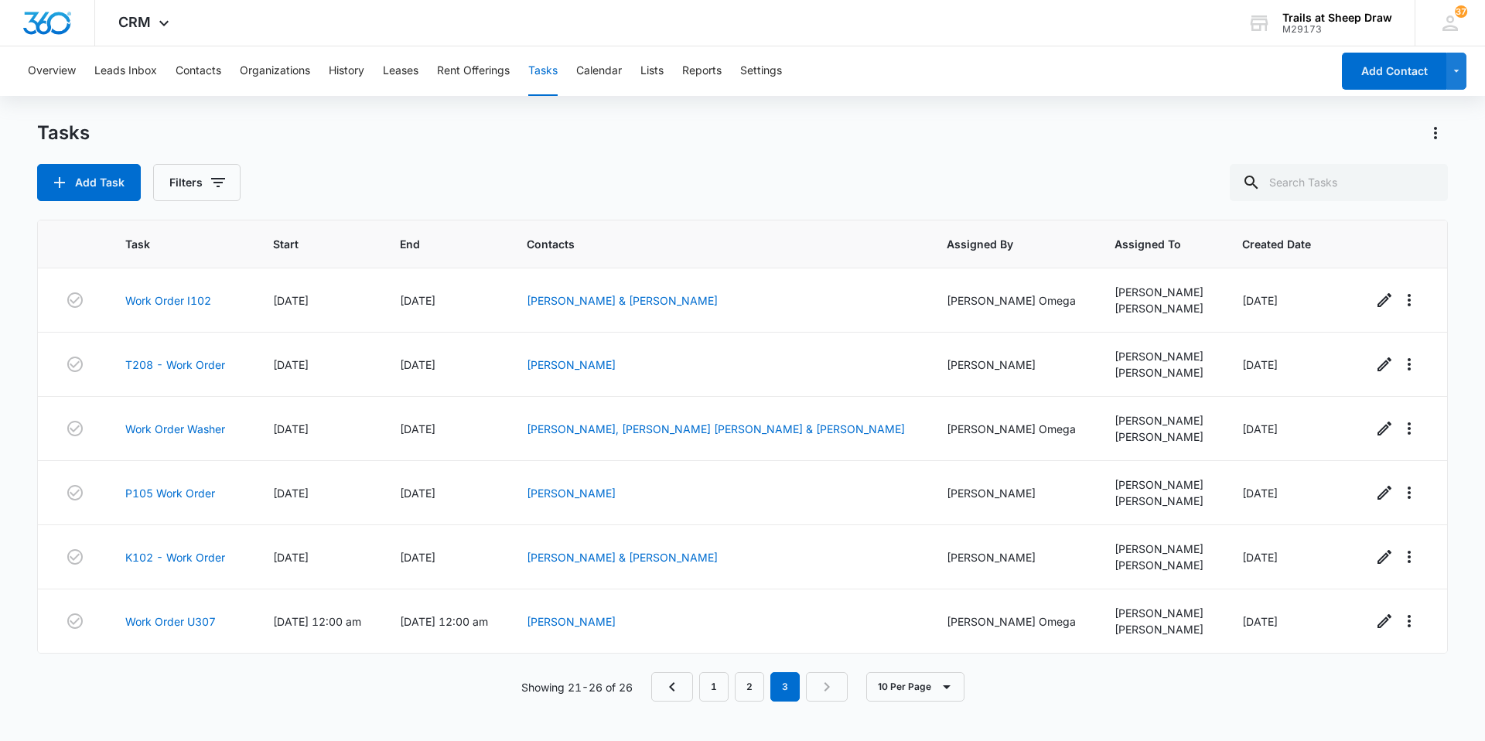
click at [731, 687] on nav "1 2 3" at bounding box center [749, 686] width 196 height 29
click at [750, 682] on link "2" at bounding box center [749, 686] width 29 height 29
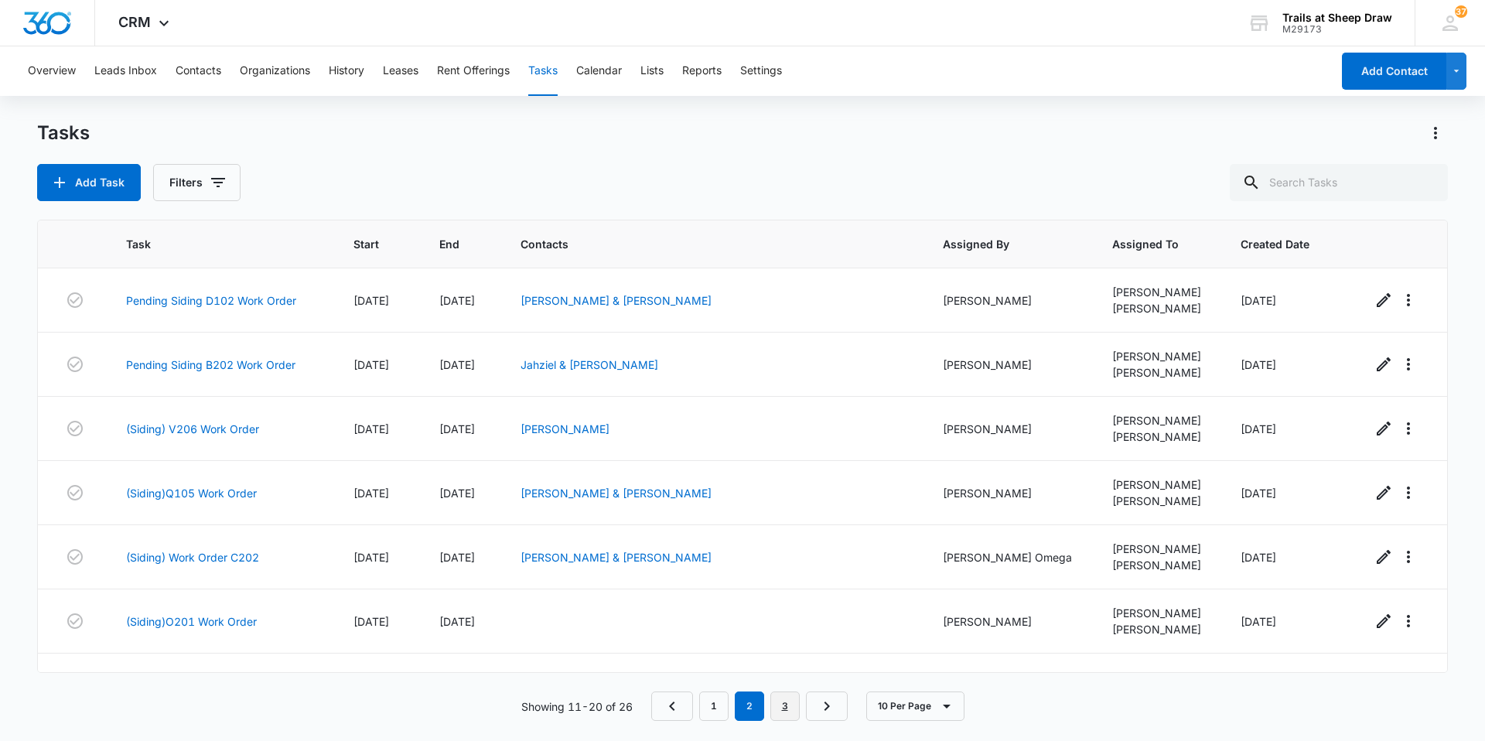
click at [795, 700] on link "3" at bounding box center [784, 705] width 29 height 29
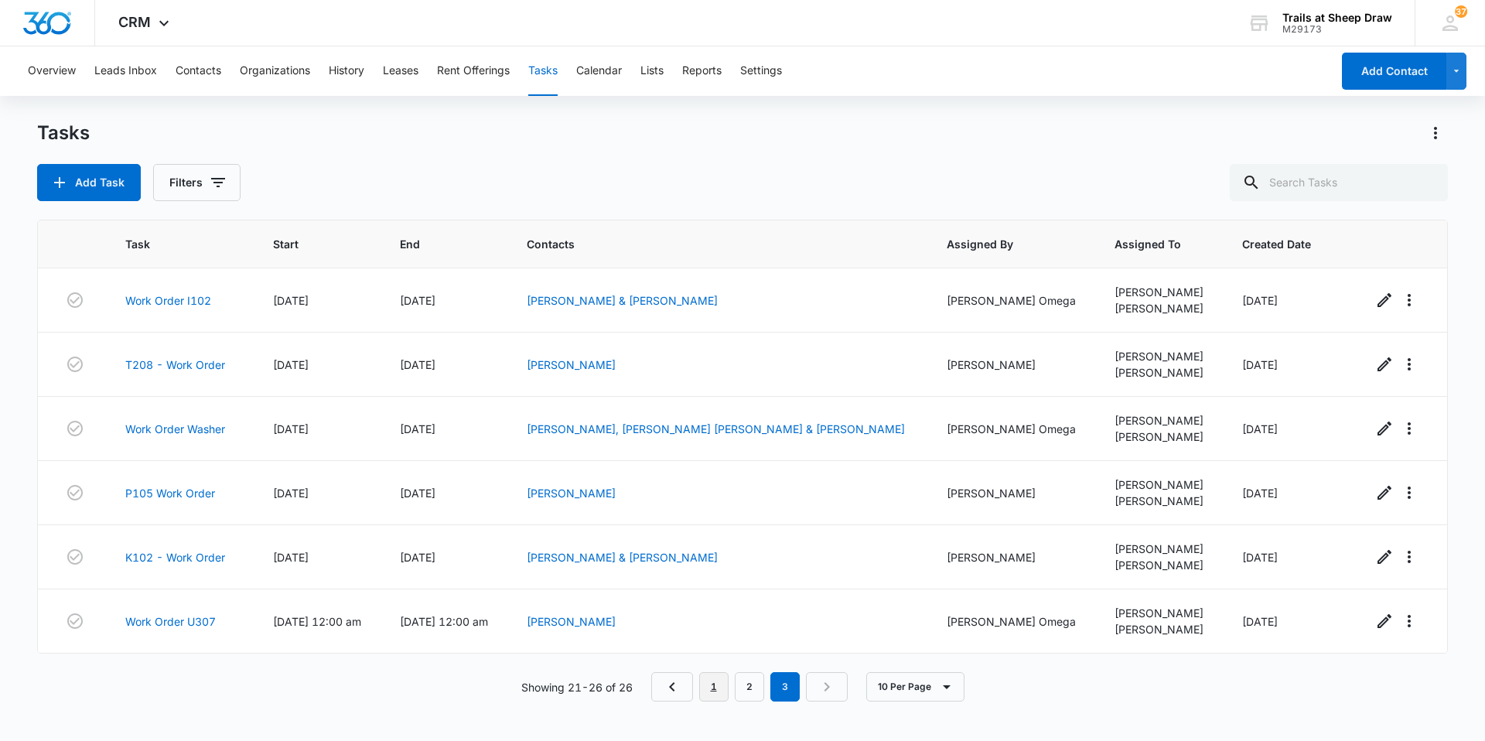
click at [723, 691] on link "1" at bounding box center [713, 686] width 29 height 29
